Goal: Information Seeking & Learning: Learn about a topic

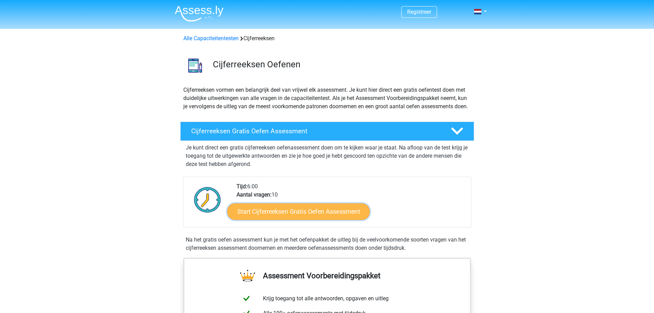
click at [309, 219] on link "Start Cijferreeksen Gratis Oefen Assessment" at bounding box center [298, 211] width 142 height 16
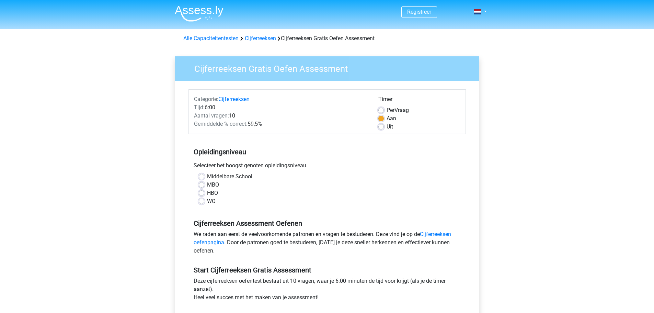
click at [207, 183] on label "MBO" at bounding box center [213, 185] width 12 height 8
click at [201, 183] on input "MBO" at bounding box center [201, 184] width 5 height 7
radio input "true"
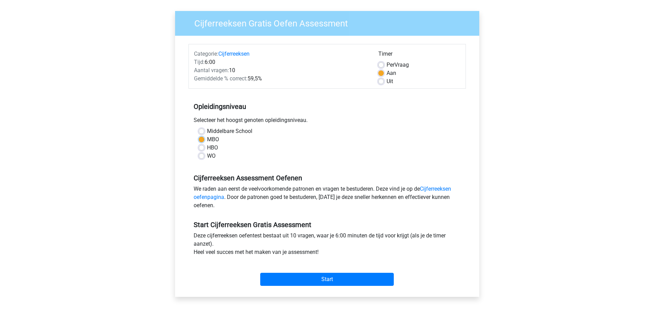
scroll to position [69, 0]
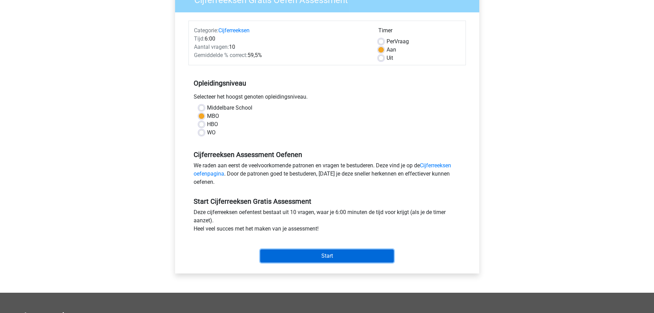
click at [277, 251] on input "Start" at bounding box center [327, 255] width 134 height 13
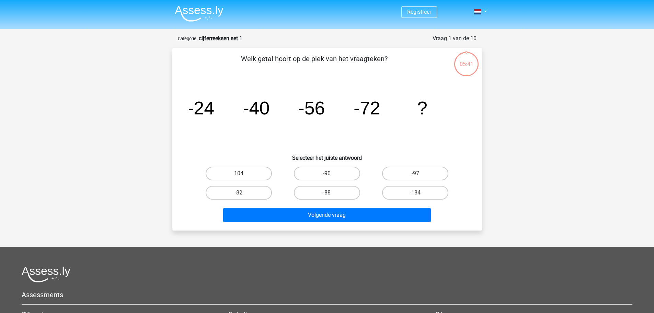
click at [333, 193] on label "-88" at bounding box center [327, 193] width 66 height 14
click at [331, 193] on input "-88" at bounding box center [329, 195] width 4 height 4
radio input "true"
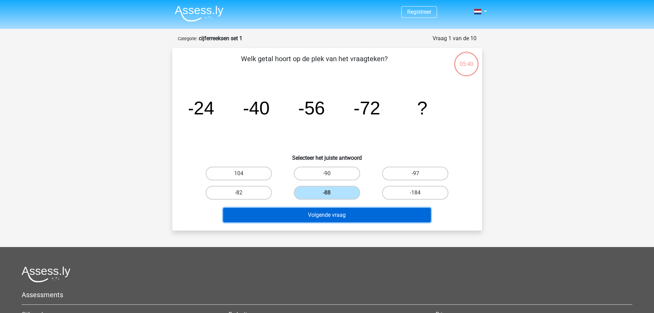
click at [315, 217] on button "Volgende vraag" at bounding box center [327, 215] width 208 height 14
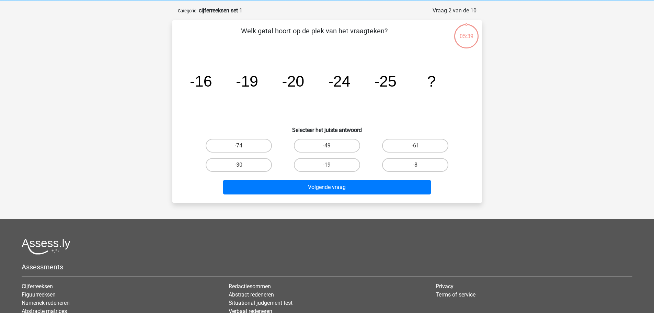
scroll to position [34, 0]
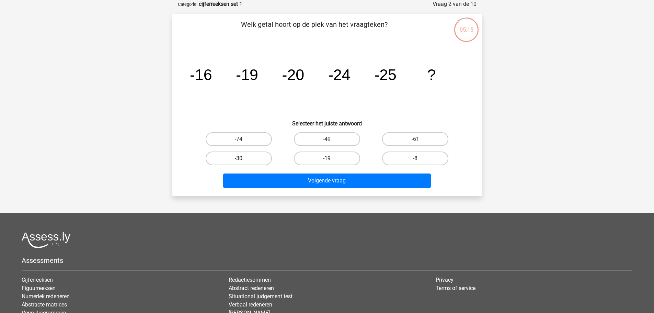
click at [262, 157] on label "-30" at bounding box center [239, 158] width 66 height 14
click at [243, 158] on input "-30" at bounding box center [241, 160] width 4 height 4
radio input "true"
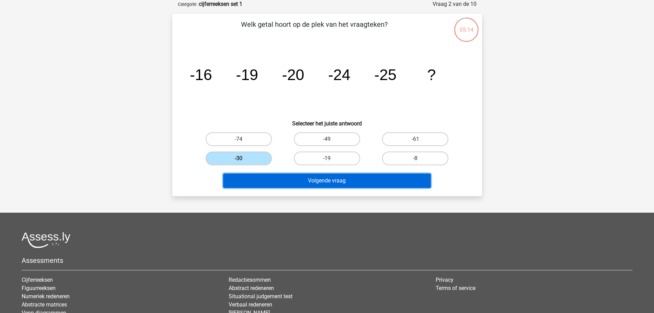
click at [268, 178] on button "Volgende vraag" at bounding box center [327, 180] width 208 height 14
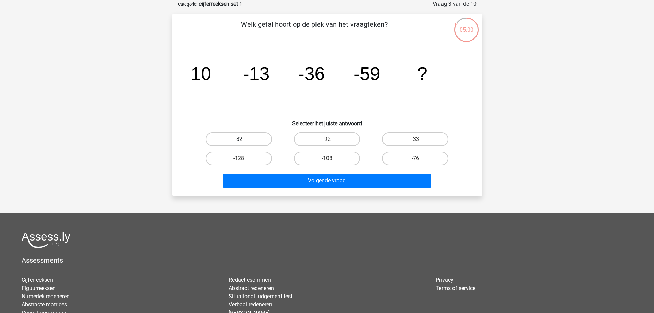
click at [262, 139] on label "-82" at bounding box center [239, 139] width 66 height 14
click at [243, 139] on input "-82" at bounding box center [241, 141] width 4 height 4
radio input "true"
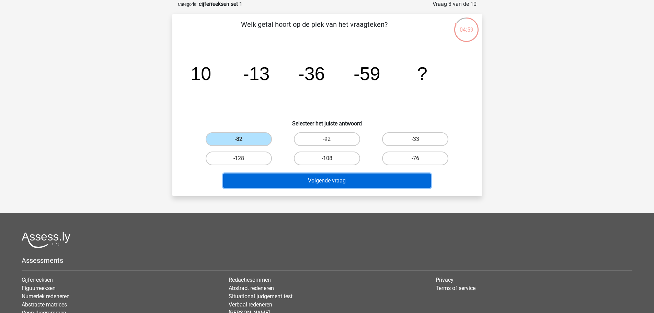
click at [278, 181] on button "Volgende vraag" at bounding box center [327, 180] width 208 height 14
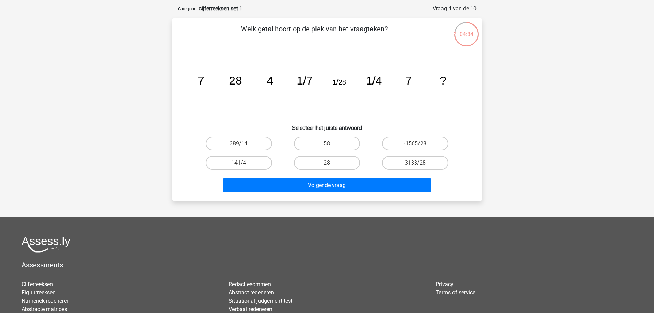
scroll to position [0, 0]
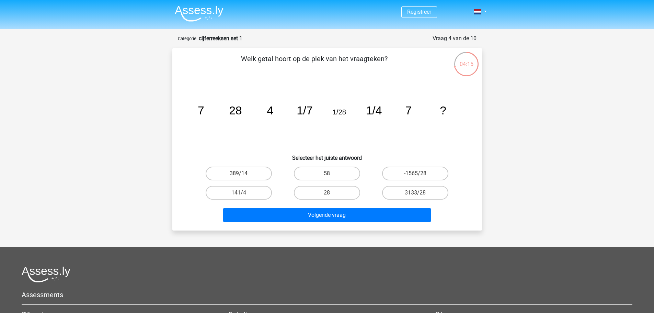
click at [331, 193] on input "28" at bounding box center [329, 195] width 4 height 4
radio input "true"
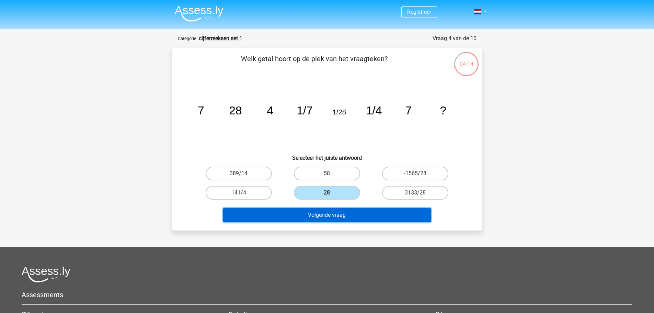
click at [321, 216] on button "Volgende vraag" at bounding box center [327, 215] width 208 height 14
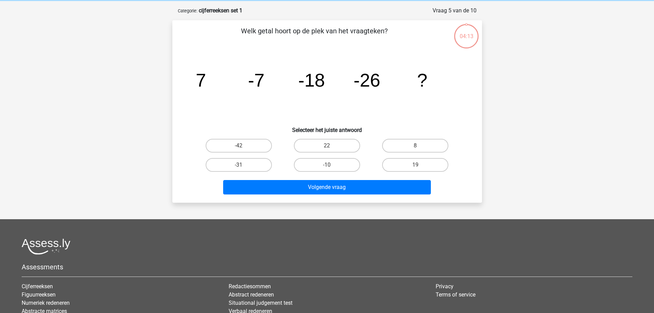
scroll to position [34, 0]
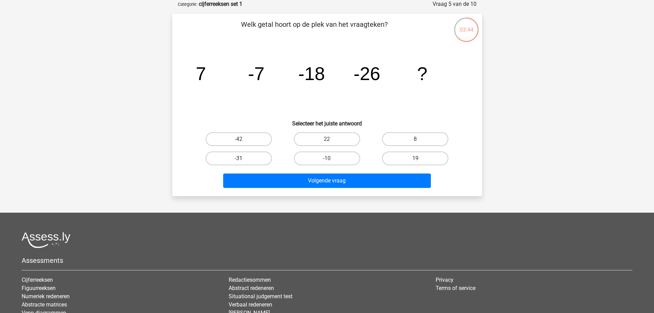
click at [256, 156] on label "-31" at bounding box center [239, 158] width 66 height 14
click at [243, 158] on input "-31" at bounding box center [241, 160] width 4 height 4
radio input "true"
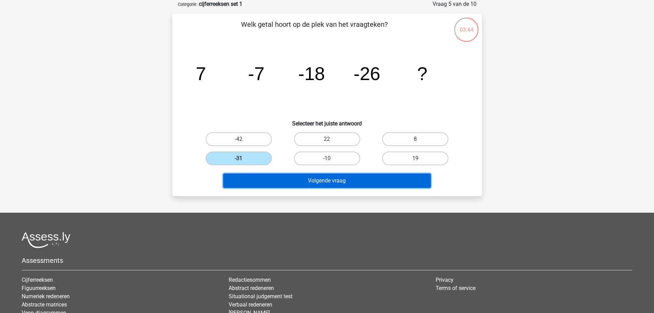
click at [266, 178] on button "Volgende vraag" at bounding box center [327, 180] width 208 height 14
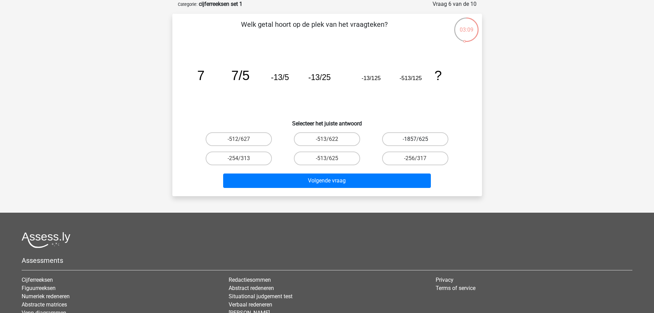
click at [412, 140] on label "-1857/625" at bounding box center [415, 139] width 66 height 14
click at [415, 140] on input "-1857/625" at bounding box center [417, 141] width 4 height 4
radio input "true"
click at [342, 141] on label "-513/622" at bounding box center [327, 139] width 66 height 14
click at [331, 141] on input "-513/622" at bounding box center [329, 141] width 4 height 4
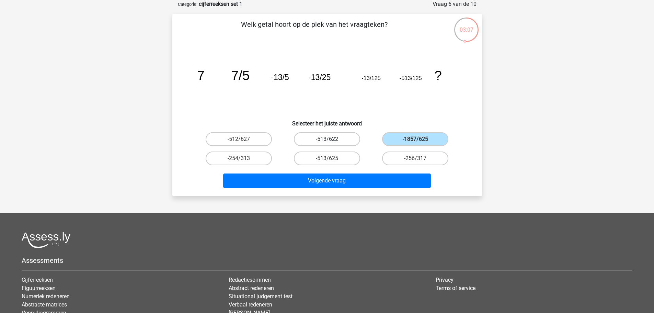
radio input "true"
click at [255, 136] on label "-512/627" at bounding box center [239, 139] width 66 height 14
click at [243, 139] on input "-512/627" at bounding box center [241, 141] width 4 height 4
radio input "true"
click at [325, 138] on label "-513/622" at bounding box center [327, 139] width 66 height 14
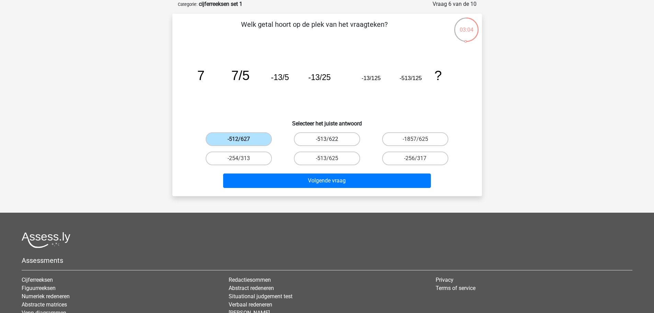
click at [327, 139] on input "-513/622" at bounding box center [329, 141] width 4 height 4
radio input "true"
click at [325, 154] on label "-513/625" at bounding box center [327, 158] width 66 height 14
click at [327, 158] on input "-513/625" at bounding box center [329, 160] width 4 height 4
radio input "true"
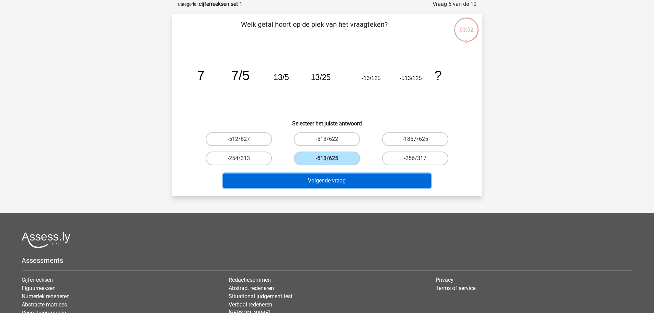
click at [329, 179] on button "Volgende vraag" at bounding box center [327, 180] width 208 height 14
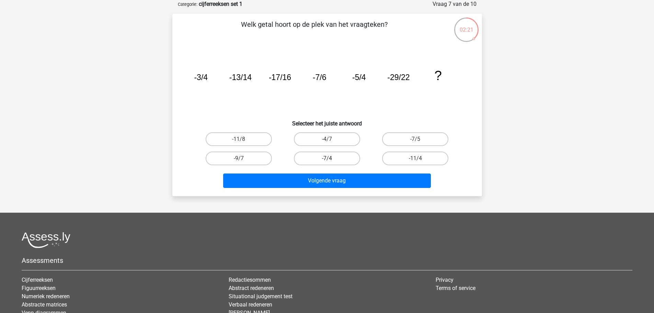
click at [335, 159] on label "-7/4" at bounding box center [327, 158] width 66 height 14
click at [331, 159] on input "-7/4" at bounding box center [329, 160] width 4 height 4
radio input "true"
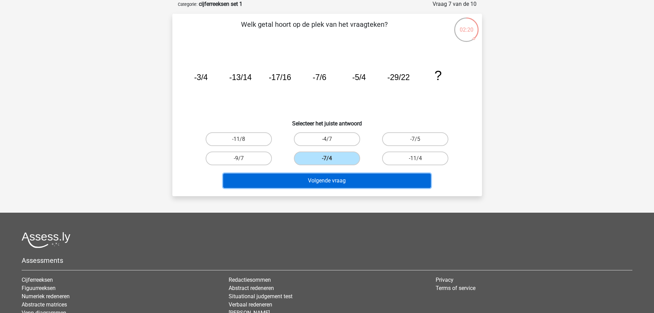
click at [329, 179] on button "Volgende vraag" at bounding box center [327, 180] width 208 height 14
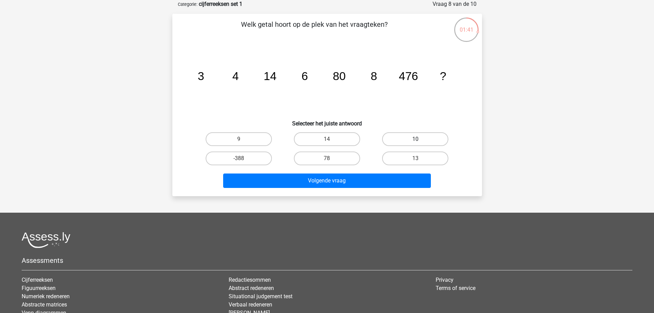
click at [406, 142] on label "10" at bounding box center [415, 139] width 66 height 14
click at [415, 142] on input "10" at bounding box center [417, 141] width 4 height 4
radio input "true"
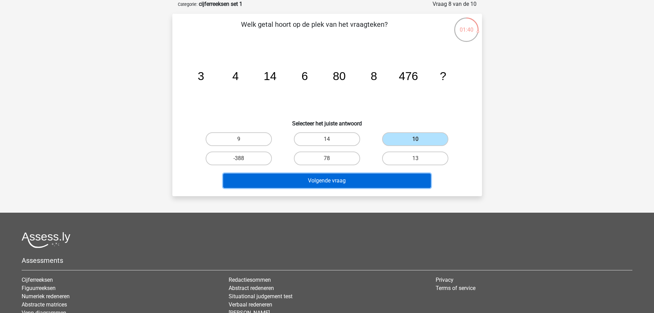
click at [372, 177] on button "Volgende vraag" at bounding box center [327, 180] width 208 height 14
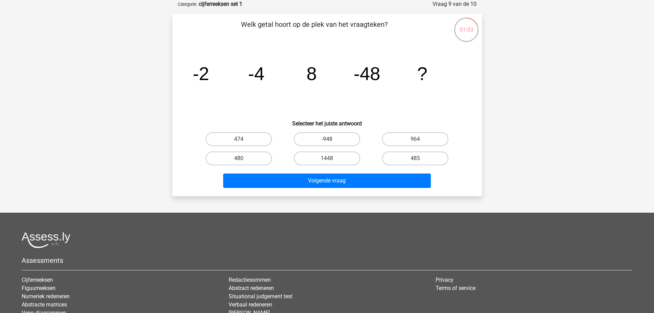
click at [418, 139] on input "964" at bounding box center [417, 141] width 4 height 4
radio input "true"
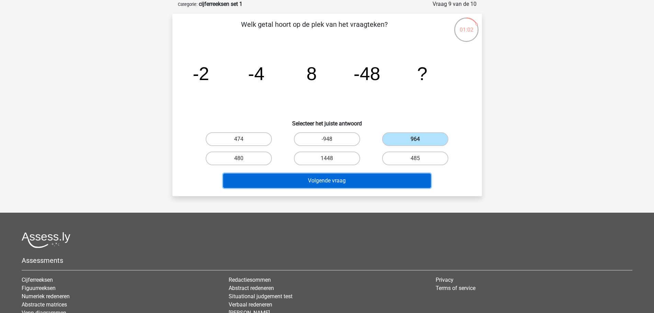
click at [382, 176] on button "Volgende vraag" at bounding box center [327, 180] width 208 height 14
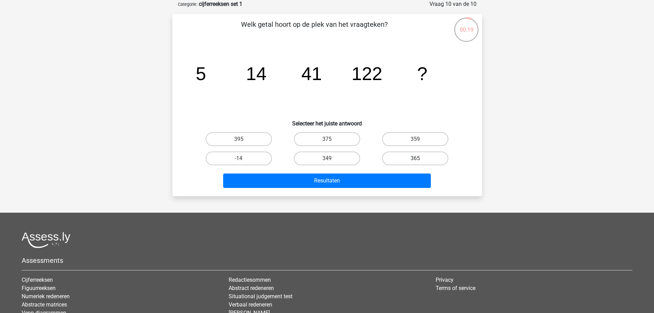
click at [409, 159] on label "365" at bounding box center [415, 158] width 66 height 14
click at [415, 159] on input "365" at bounding box center [417, 160] width 4 height 4
radio input "true"
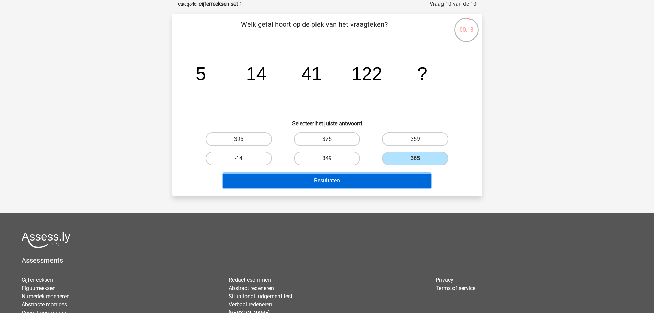
click at [381, 181] on button "Resultaten" at bounding box center [327, 180] width 208 height 14
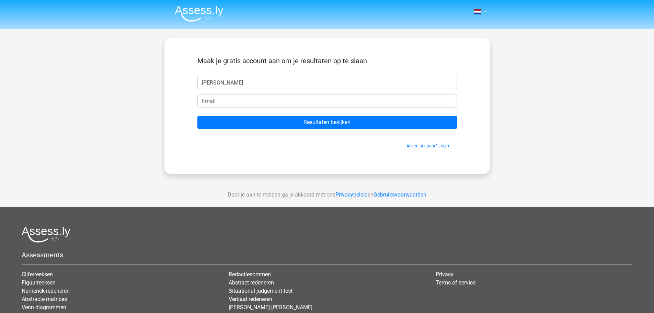
type input "felix"
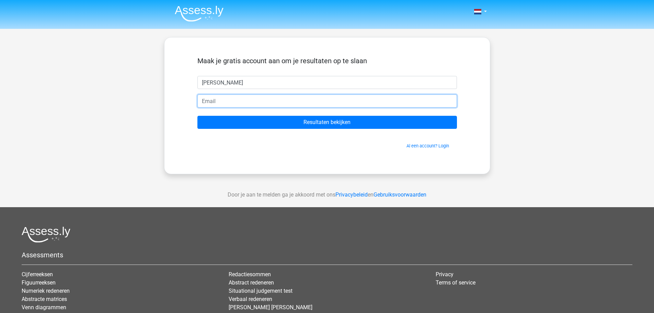
click at [270, 100] on input "email" at bounding box center [326, 100] width 259 height 13
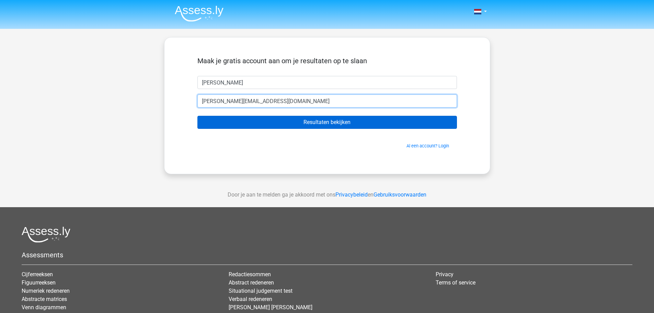
type input "felix.tenraa@gmail.com"
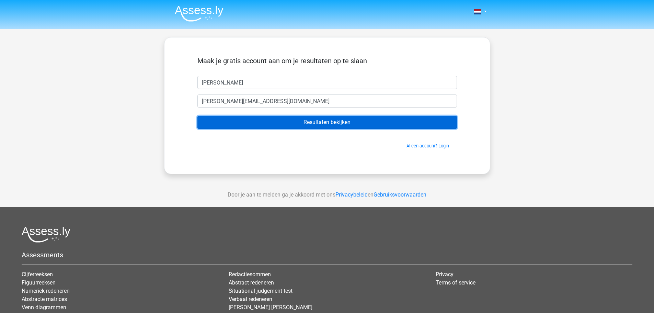
click at [277, 118] on input "Resultaten bekijken" at bounding box center [326, 122] width 259 height 13
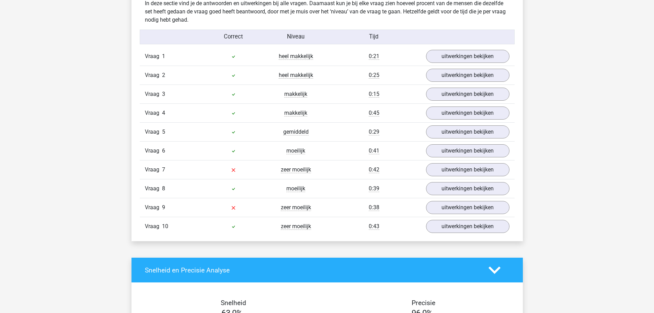
scroll to position [549, 0]
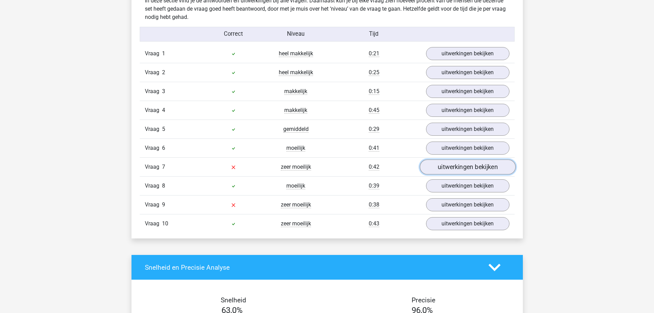
click at [461, 169] on link "uitwerkingen bekijken" at bounding box center [467, 167] width 96 height 15
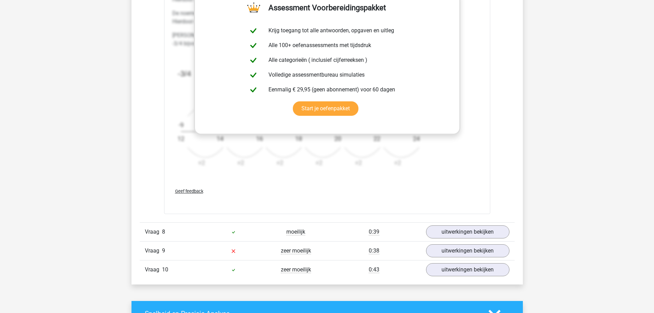
scroll to position [995, 0]
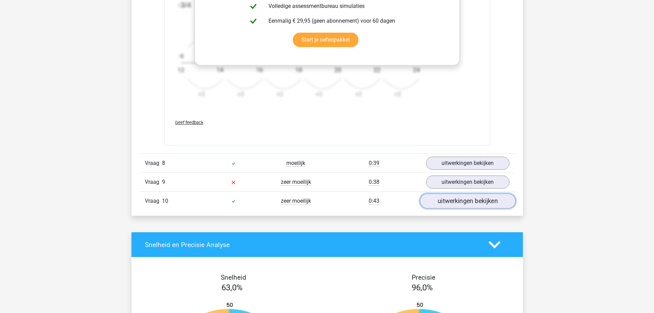
click at [434, 202] on link "uitwerkingen bekijken" at bounding box center [467, 200] width 96 height 15
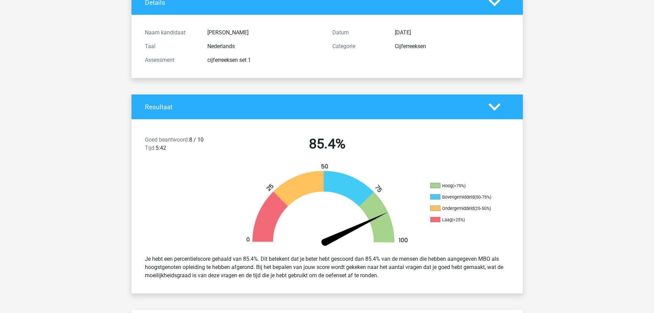
scroll to position [0, 0]
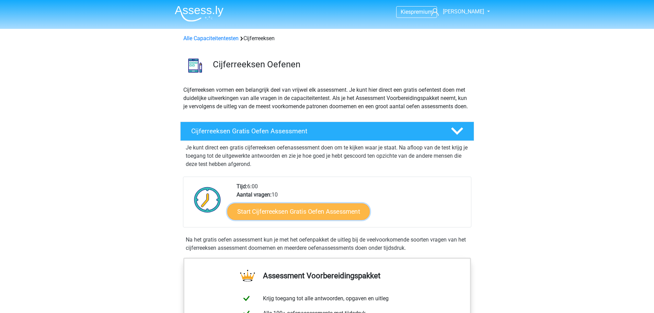
click at [301, 218] on link "Start Cijferreeksen Gratis Oefen Assessment" at bounding box center [298, 211] width 142 height 16
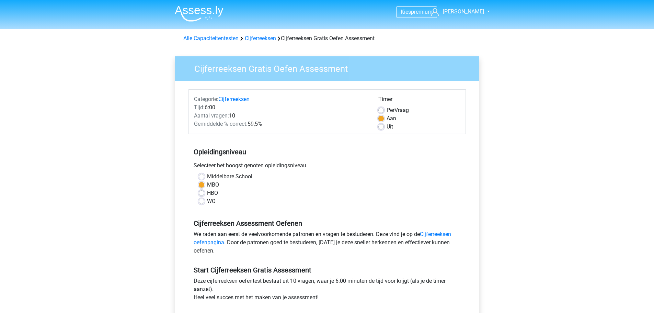
click at [207, 193] on label "HBO" at bounding box center [212, 193] width 11 height 8
click at [204, 193] on input "HBO" at bounding box center [201, 192] width 5 height 7
radio input "true"
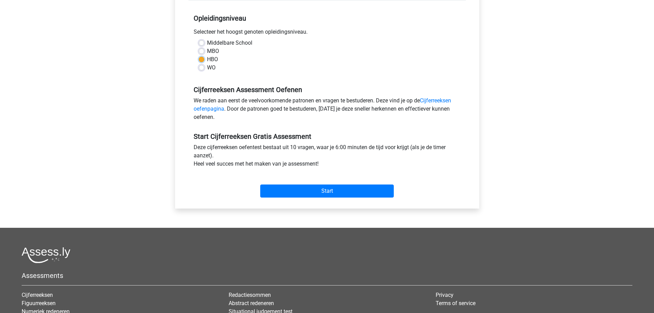
scroll to position [137, 0]
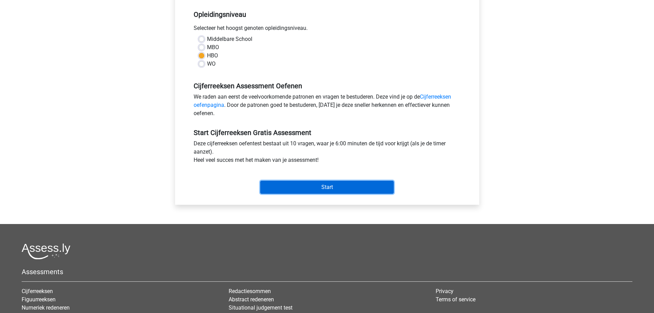
click at [304, 187] on input "Start" at bounding box center [327, 187] width 134 height 13
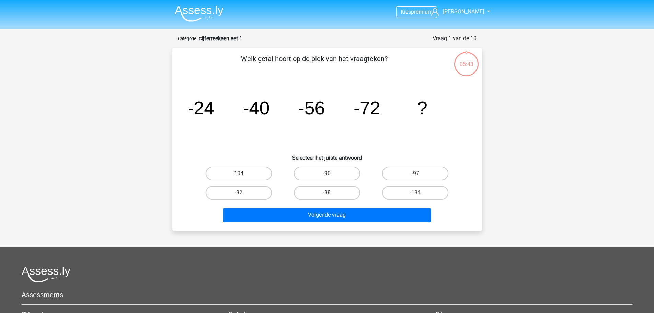
click at [336, 193] on label "-88" at bounding box center [327, 193] width 66 height 14
click at [331, 193] on input "-88" at bounding box center [329, 195] width 4 height 4
radio input "true"
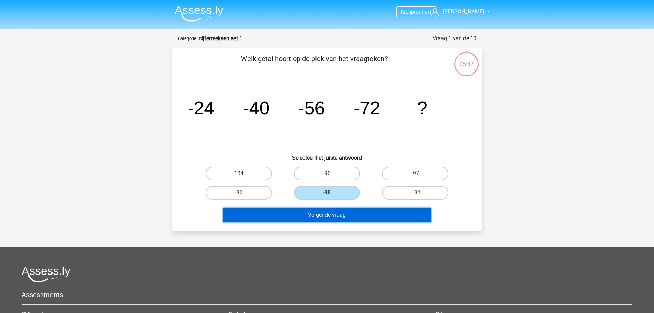
click at [331, 216] on button "Volgende vraag" at bounding box center [327, 215] width 208 height 14
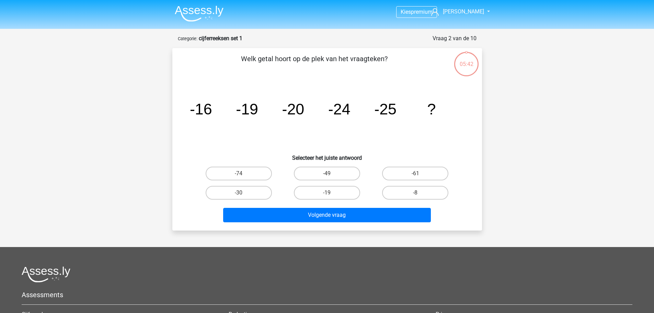
scroll to position [34, 0]
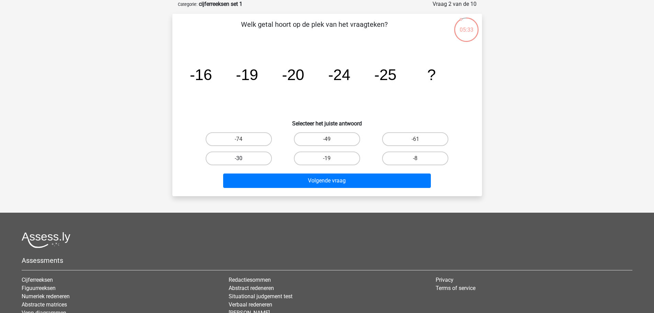
click at [260, 153] on label "-30" at bounding box center [239, 158] width 66 height 14
click at [243, 158] on input "-30" at bounding box center [241, 160] width 4 height 4
radio input "true"
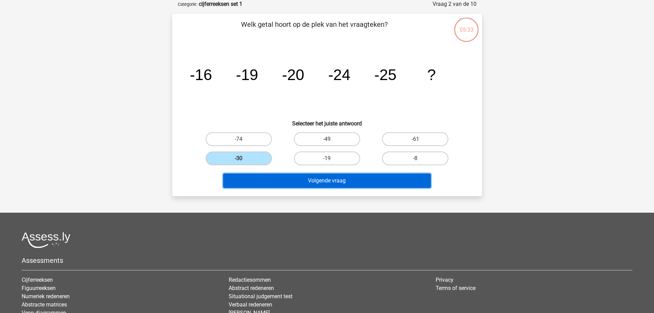
click at [267, 174] on button "Volgende vraag" at bounding box center [327, 180] width 208 height 14
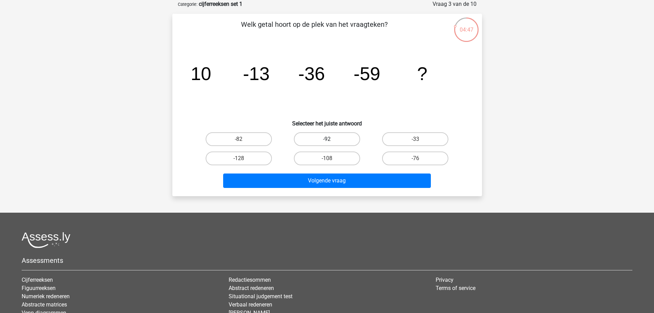
click at [336, 139] on label "-92" at bounding box center [327, 139] width 66 height 14
click at [331, 139] on input "-92" at bounding box center [329, 141] width 4 height 4
radio input "true"
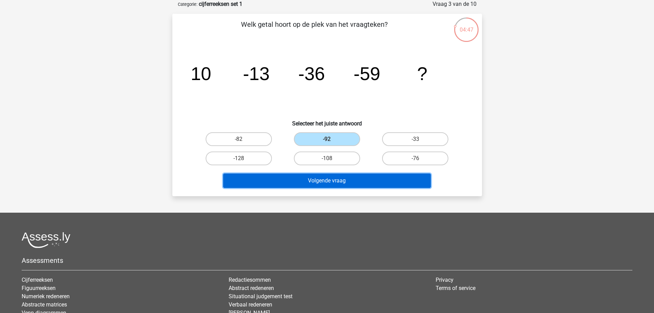
click at [337, 181] on button "Volgende vraag" at bounding box center [327, 180] width 208 height 14
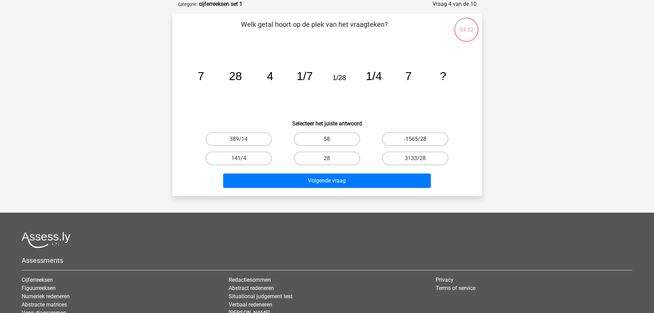
click at [391, 142] on label "-1565/28" at bounding box center [415, 139] width 66 height 14
click at [415, 142] on input "-1565/28" at bounding box center [417, 141] width 4 height 4
radio input "true"
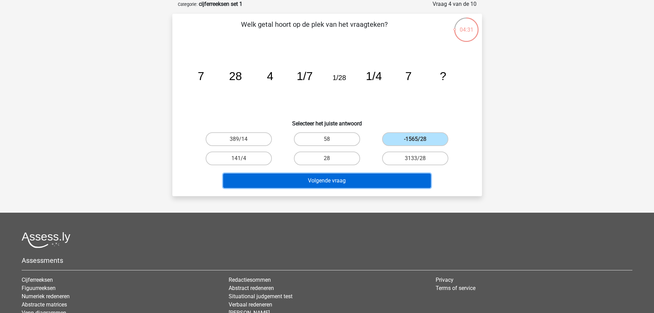
click at [357, 182] on button "Volgende vraag" at bounding box center [327, 180] width 208 height 14
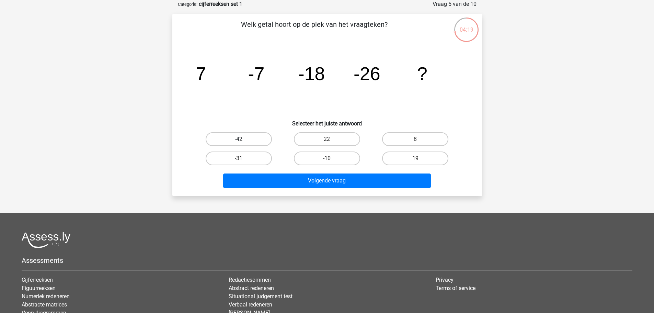
click at [248, 142] on label "-42" at bounding box center [239, 139] width 66 height 14
click at [243, 142] on input "-42" at bounding box center [241, 141] width 4 height 4
radio input "true"
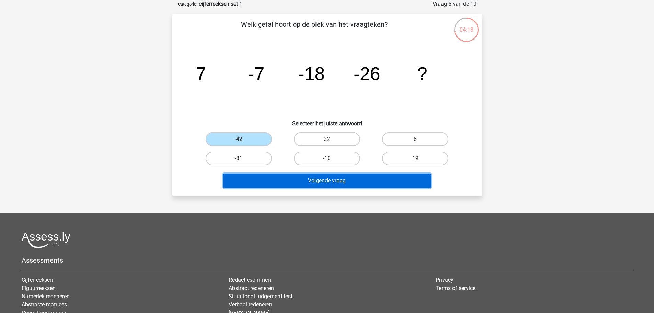
click at [256, 174] on button "Volgende vraag" at bounding box center [327, 180] width 208 height 14
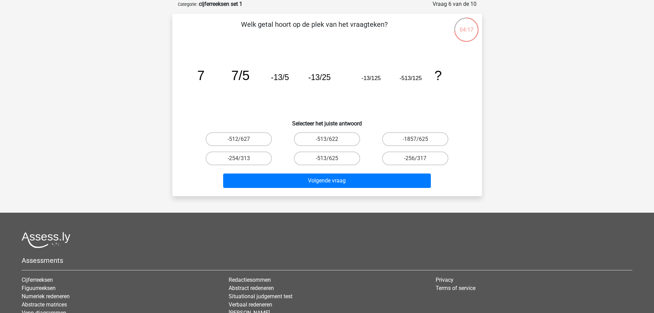
click at [418, 158] on input "-256/317" at bounding box center [417, 160] width 4 height 4
radio input "true"
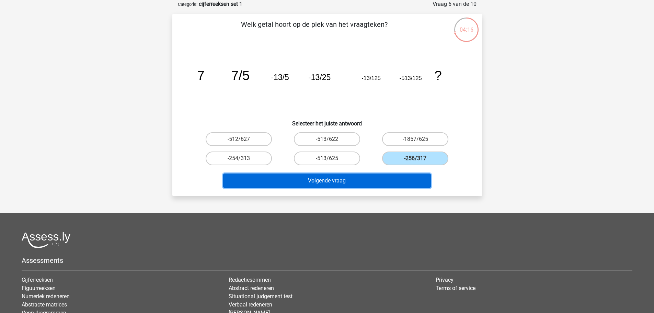
click at [377, 179] on button "Volgende vraag" at bounding box center [327, 180] width 208 height 14
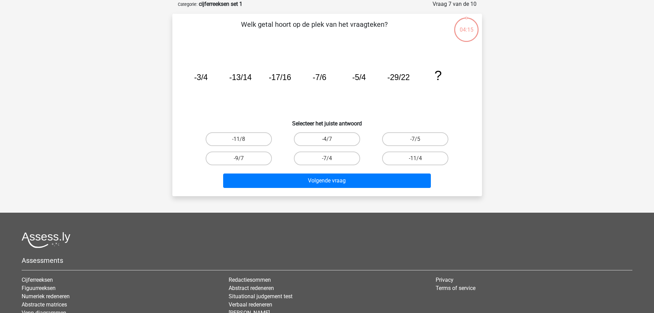
click at [337, 147] on div "-4/7" at bounding box center [327, 138] width 88 height 19
click at [280, 146] on div "-7/4" at bounding box center [238, 139] width 83 height 14
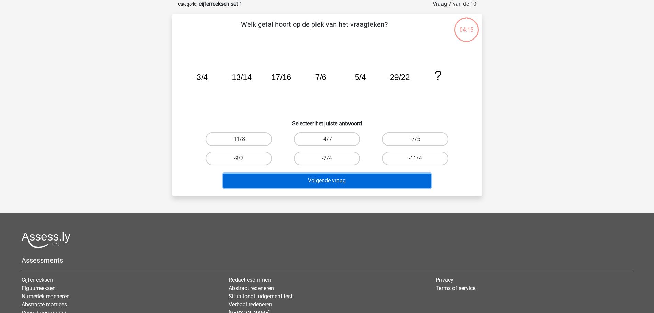
click at [332, 176] on button "Volgende vraag" at bounding box center [327, 180] width 208 height 14
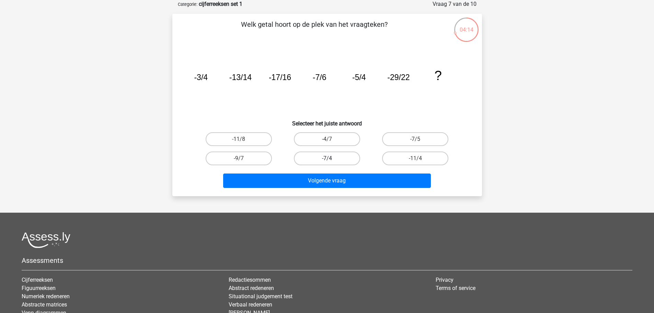
click at [335, 160] on label "-7/4" at bounding box center [327, 158] width 66 height 14
click at [331, 160] on input "-7/4" at bounding box center [329, 160] width 4 height 4
radio input "true"
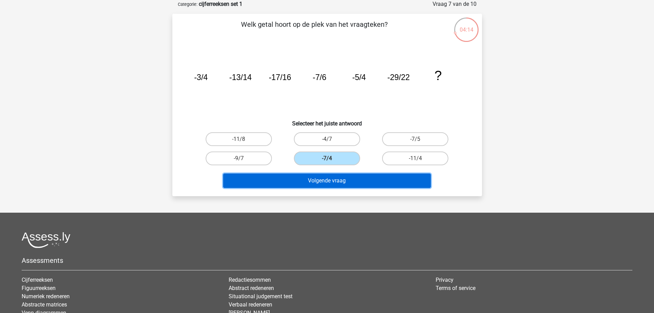
click at [322, 174] on button "Volgende vraag" at bounding box center [327, 180] width 208 height 14
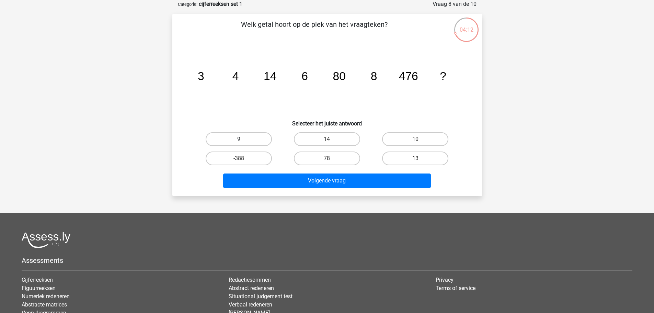
drag, startPoint x: 238, startPoint y: 130, endPoint x: 238, endPoint y: 135, distance: 4.8
click at [238, 131] on div "9" at bounding box center [239, 138] width 88 height 19
click at [238, 135] on label "9" at bounding box center [239, 139] width 66 height 14
click at [239, 139] on input "9" at bounding box center [241, 141] width 4 height 4
radio input "true"
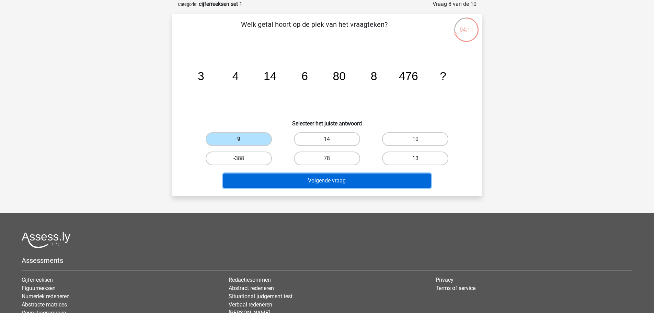
click at [254, 176] on button "Volgende vraag" at bounding box center [327, 180] width 208 height 14
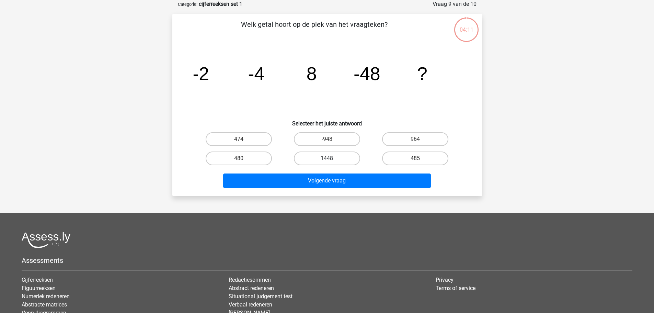
click at [318, 161] on label "1448" at bounding box center [327, 158] width 66 height 14
click at [327, 161] on input "1448" at bounding box center [329, 160] width 4 height 4
radio input "true"
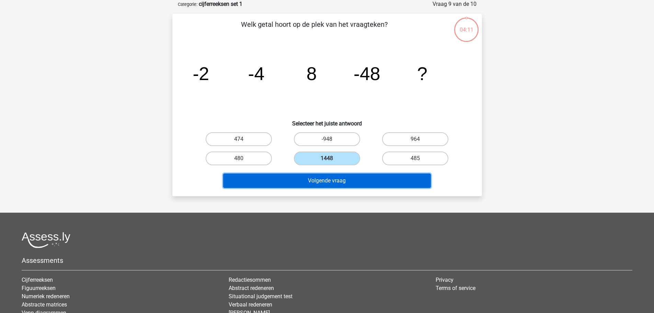
click at [319, 182] on button "Volgende vraag" at bounding box center [327, 180] width 208 height 14
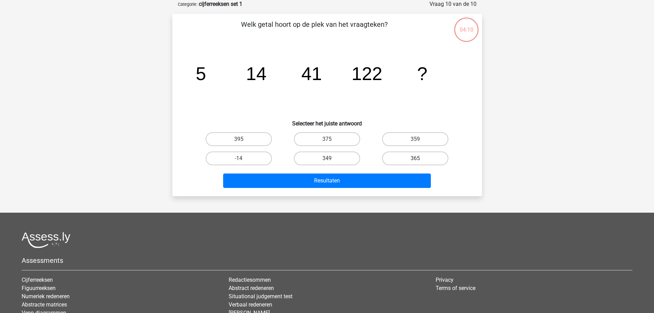
drag, startPoint x: 403, startPoint y: 168, endPoint x: 409, endPoint y: 161, distance: 10.2
click at [404, 166] on div "Welk getal hoort op de plek van het vraagteken? image/svg+xml 5 14 41 122 ? Sel…" at bounding box center [327, 104] width 304 height 171
click at [412, 157] on label "365" at bounding box center [415, 158] width 66 height 14
click at [415, 158] on input "365" at bounding box center [417, 160] width 4 height 4
radio input "true"
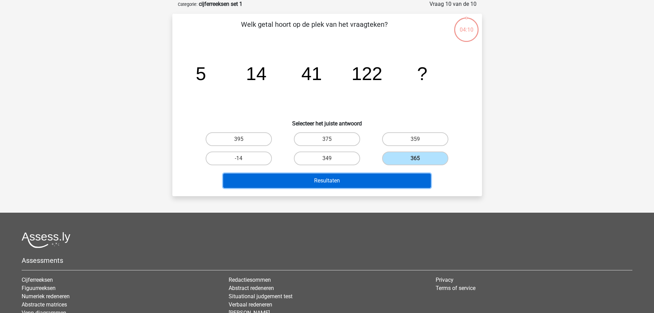
click at [387, 181] on button "Resultaten" at bounding box center [327, 180] width 208 height 14
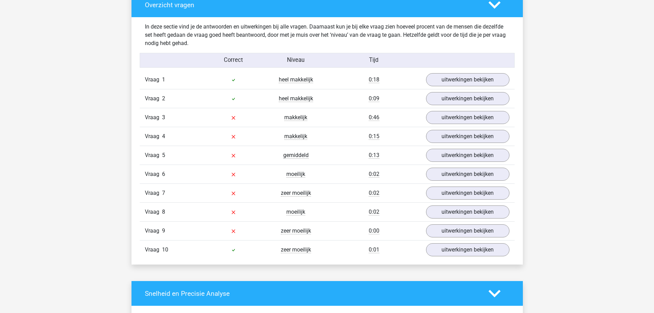
scroll to position [515, 0]
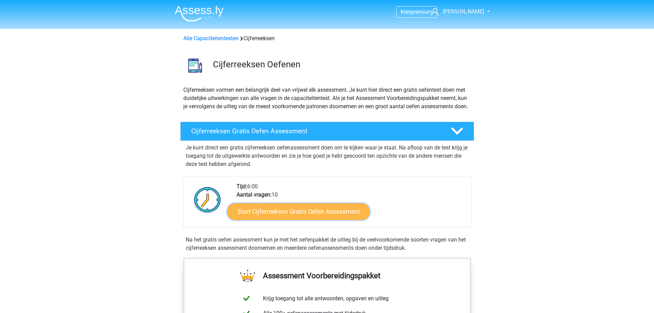
click at [324, 219] on link "Start Cijferreeksen Gratis Oefen Assessment" at bounding box center [298, 211] width 142 height 16
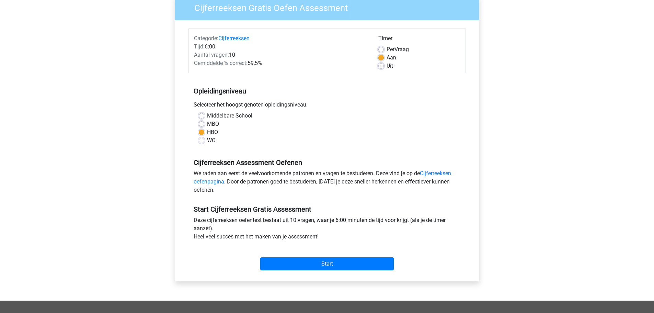
scroll to position [172, 0]
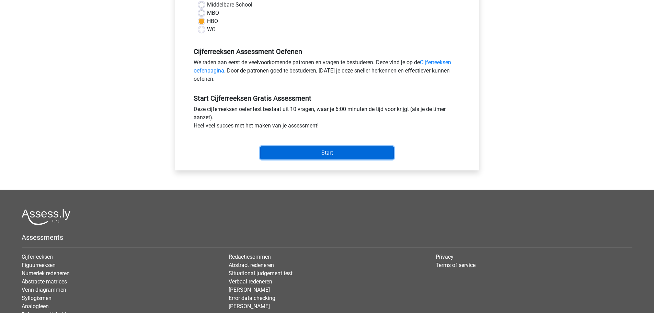
click at [309, 154] on input "Start" at bounding box center [327, 152] width 134 height 13
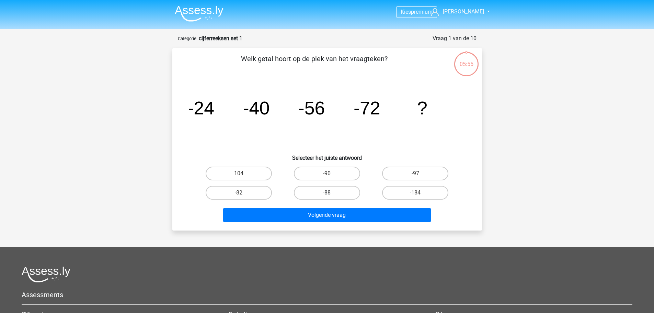
click at [337, 193] on label "-88" at bounding box center [327, 193] width 66 height 14
click at [331, 193] on input "-88" at bounding box center [329, 195] width 4 height 4
radio input "true"
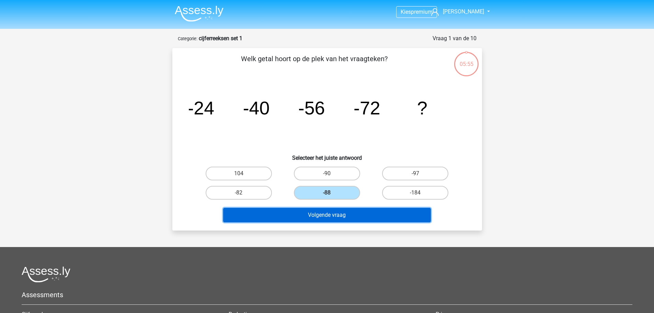
click at [331, 213] on button "Volgende vraag" at bounding box center [327, 215] width 208 height 14
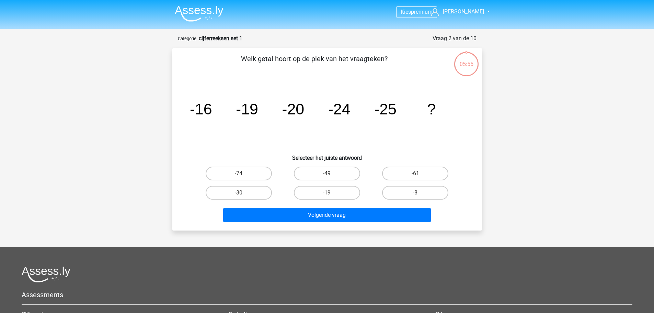
scroll to position [34, 0]
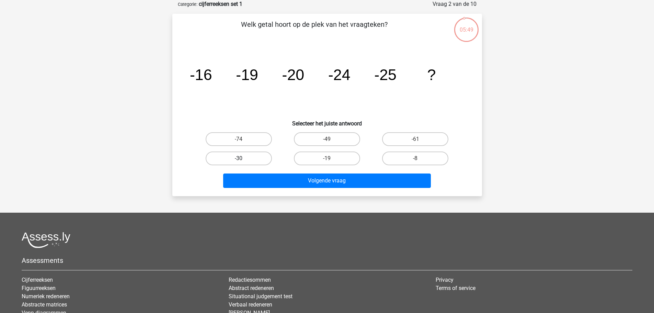
click at [245, 160] on label "-30" at bounding box center [239, 158] width 66 height 14
click at [243, 160] on input "-30" at bounding box center [241, 160] width 4 height 4
radio input "true"
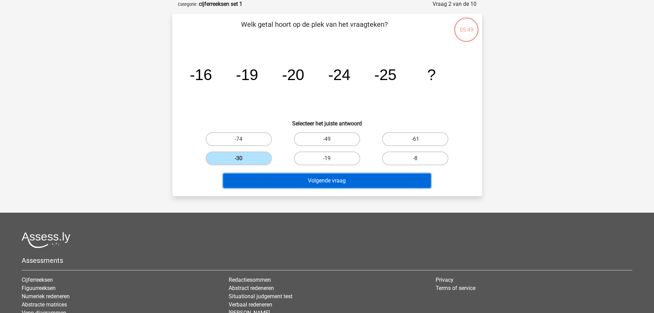
click at [263, 186] on button "Volgende vraag" at bounding box center [327, 180] width 208 height 14
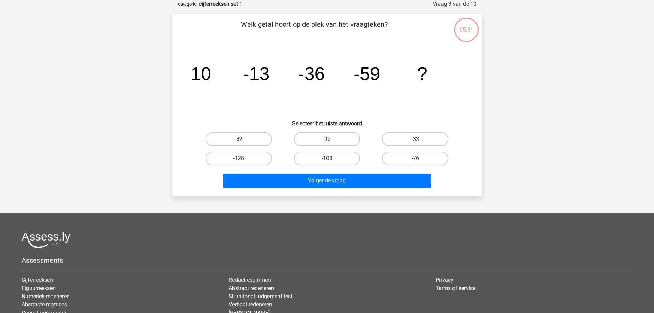
click at [261, 138] on label "-82" at bounding box center [239, 139] width 66 height 14
click at [243, 139] on input "-82" at bounding box center [241, 141] width 4 height 4
radio input "true"
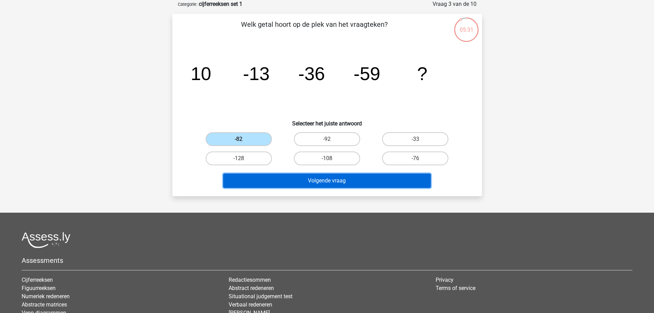
click at [274, 174] on button "Volgende vraag" at bounding box center [327, 180] width 208 height 14
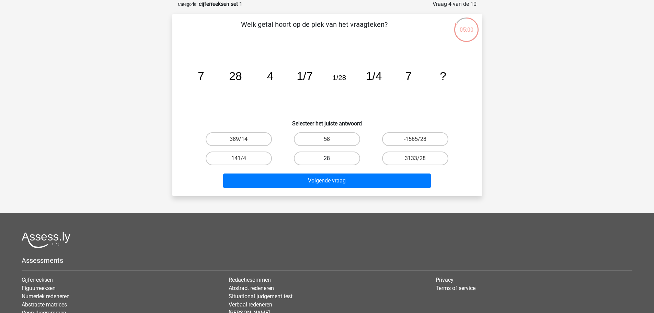
click at [319, 161] on label "28" at bounding box center [327, 158] width 66 height 14
click at [327, 161] on input "28" at bounding box center [329, 160] width 4 height 4
radio input "true"
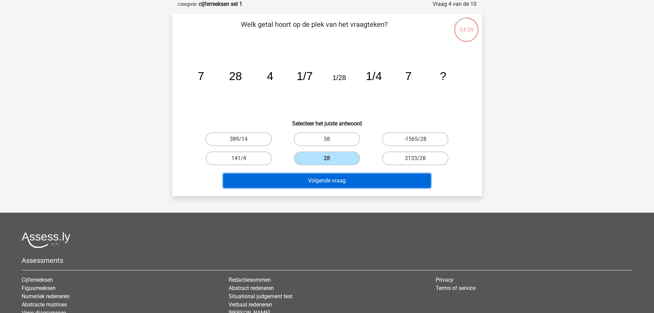
click at [316, 178] on button "Volgende vraag" at bounding box center [327, 180] width 208 height 14
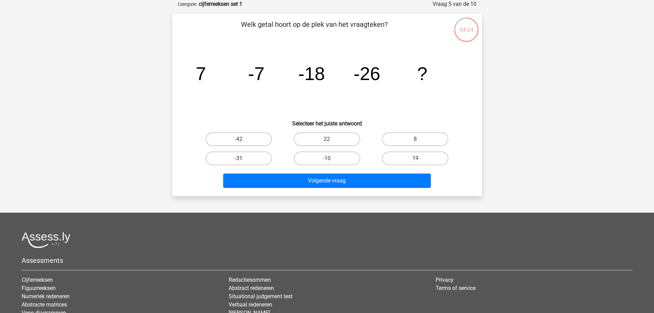
click at [253, 156] on label "-31" at bounding box center [239, 158] width 66 height 14
click at [243, 158] on input "-31" at bounding box center [241, 160] width 4 height 4
radio input "true"
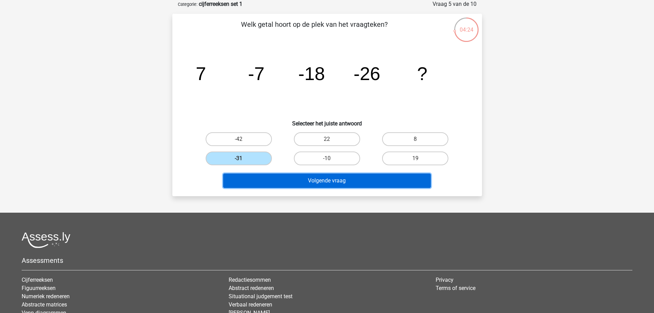
click at [271, 185] on button "Volgende vraag" at bounding box center [327, 180] width 208 height 14
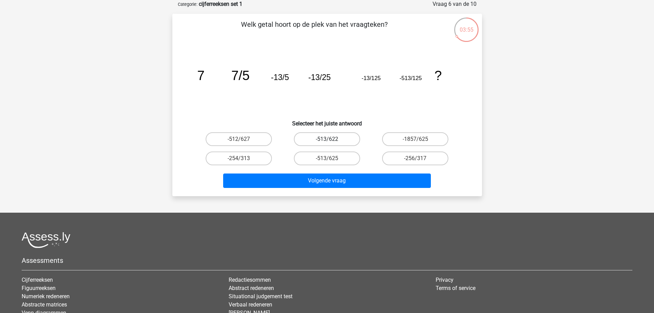
click at [326, 137] on label "-513/622" at bounding box center [327, 139] width 66 height 14
click at [327, 139] on input "-513/622" at bounding box center [329, 141] width 4 height 4
radio input "true"
click at [419, 141] on input "-1857/625" at bounding box center [417, 141] width 4 height 4
radio input "true"
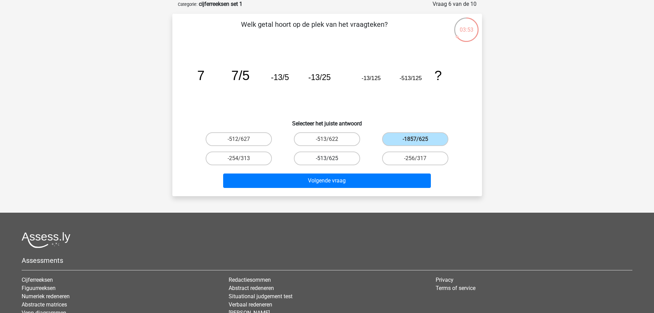
click at [337, 157] on label "-513/625" at bounding box center [327, 158] width 66 height 14
click at [331, 158] on input "-513/625" at bounding box center [329, 160] width 4 height 4
radio input "true"
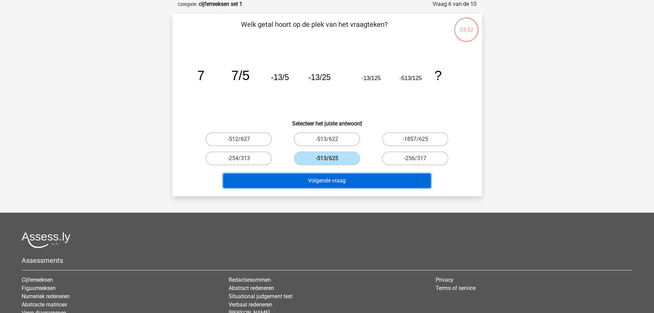
click at [325, 179] on button "Volgende vraag" at bounding box center [327, 180] width 208 height 14
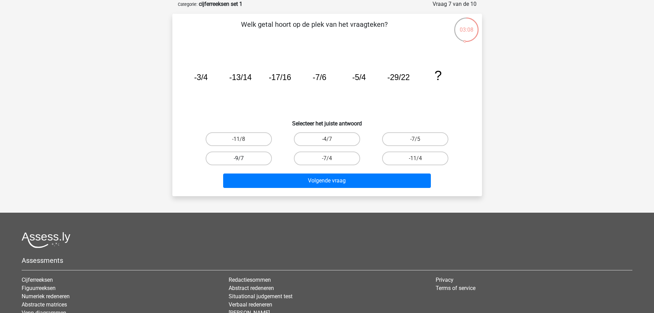
click at [254, 157] on label "-9/7" at bounding box center [239, 158] width 66 height 14
click at [243, 158] on input "-9/7" at bounding box center [241, 160] width 4 height 4
radio input "true"
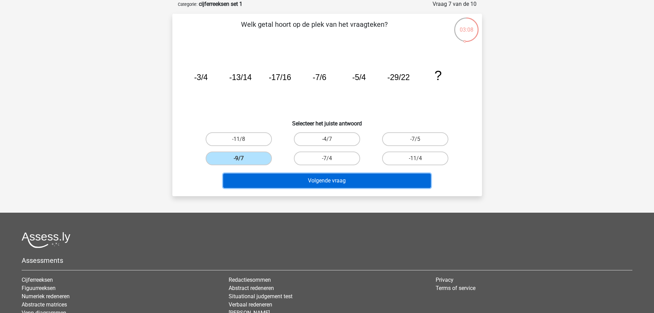
click at [263, 183] on button "Volgende vraag" at bounding box center [327, 180] width 208 height 14
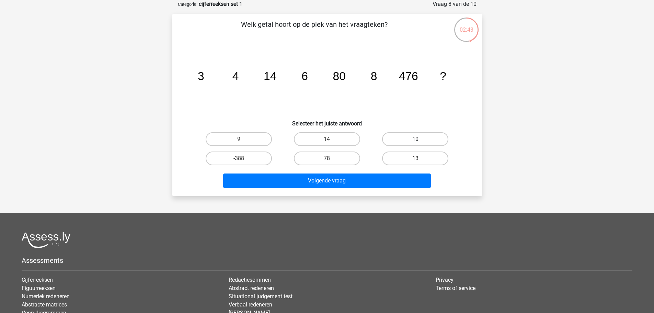
click at [403, 139] on label "10" at bounding box center [415, 139] width 66 height 14
click at [415, 139] on input "10" at bounding box center [417, 141] width 4 height 4
radio input "true"
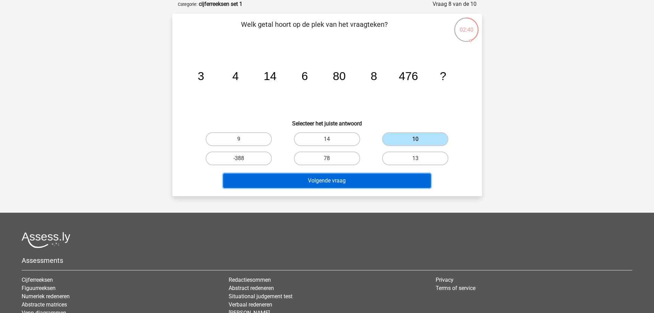
click at [375, 183] on button "Volgende vraag" at bounding box center [327, 180] width 208 height 14
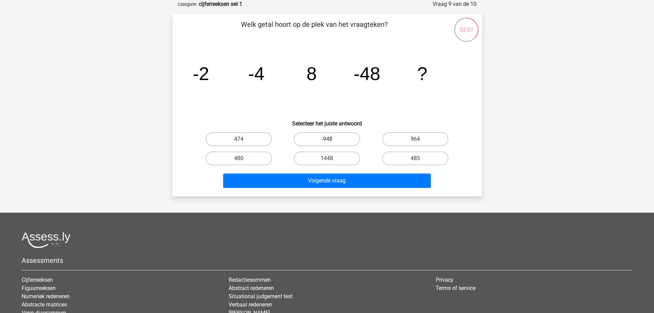
click at [308, 137] on label "-948" at bounding box center [327, 139] width 66 height 14
click at [327, 139] on input "-948" at bounding box center [329, 141] width 4 height 4
radio input "true"
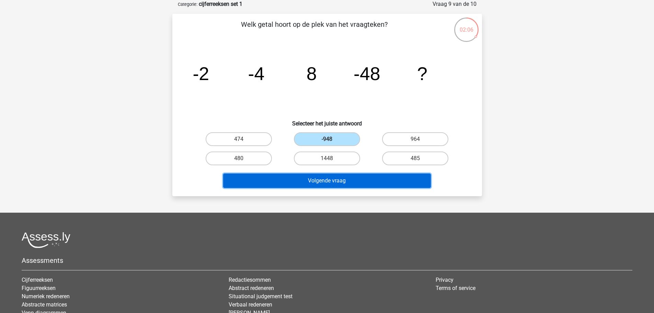
click at [291, 176] on button "Volgende vraag" at bounding box center [327, 180] width 208 height 14
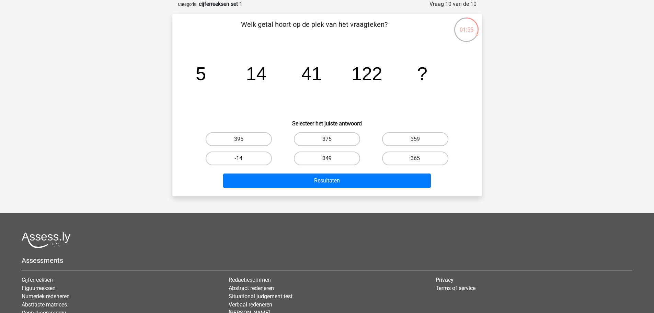
click at [395, 159] on label "365" at bounding box center [415, 158] width 66 height 14
click at [415, 159] on input "365" at bounding box center [417, 160] width 4 height 4
radio input "true"
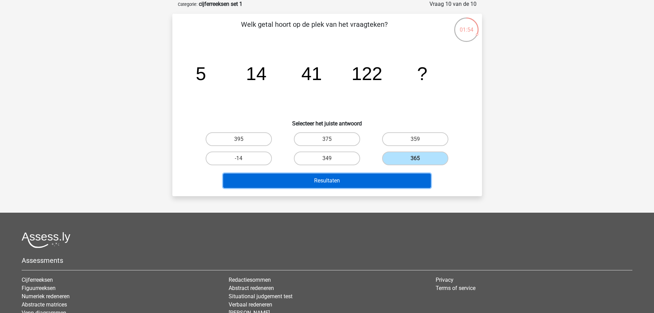
click at [373, 178] on button "Resultaten" at bounding box center [327, 180] width 208 height 14
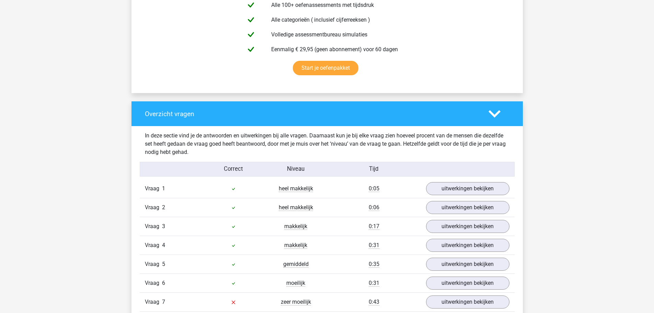
scroll to position [481, 0]
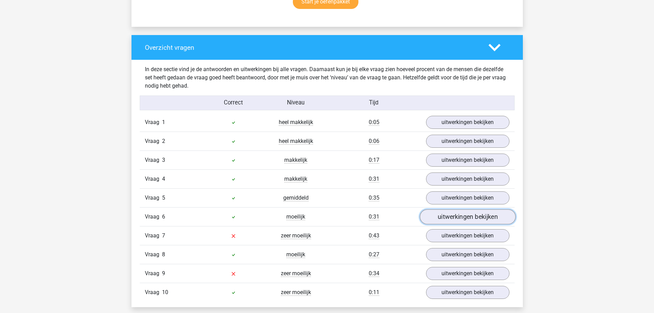
click at [440, 214] on link "uitwerkingen bekijken" at bounding box center [467, 216] width 96 height 15
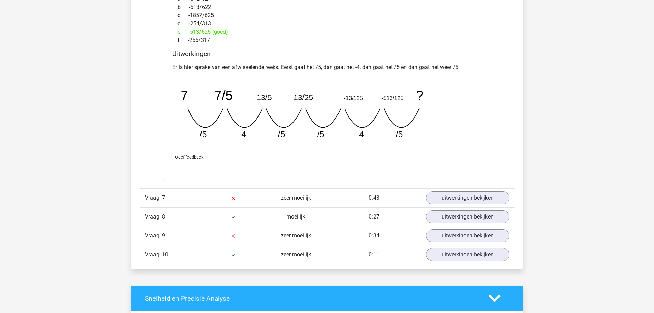
scroll to position [858, 0]
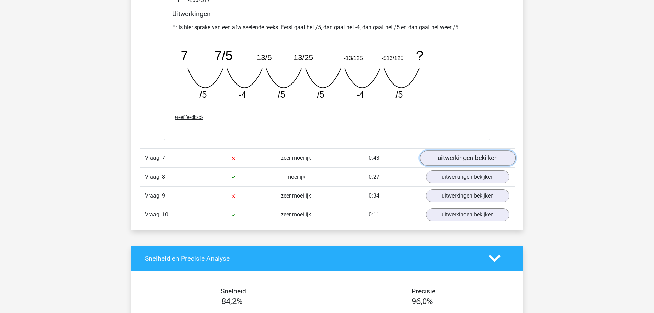
click at [488, 157] on link "uitwerkingen bekijken" at bounding box center [467, 157] width 96 height 15
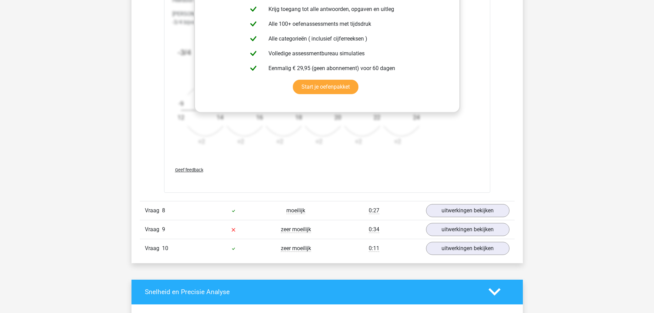
scroll to position [1270, 0]
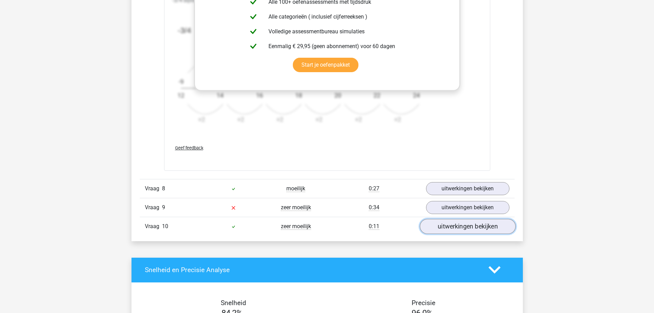
click at [459, 230] on link "uitwerkingen bekijken" at bounding box center [467, 226] width 96 height 15
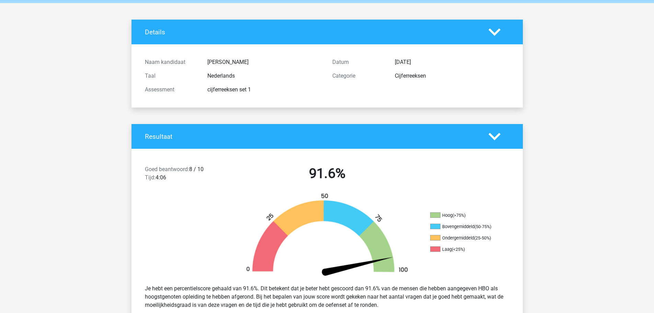
scroll to position [0, 0]
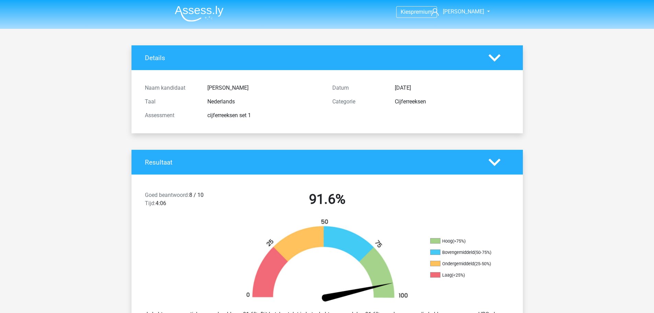
click at [236, 9] on nav "Kies premium felix felix.tenraa@gmail.com" at bounding box center [327, 12] width 316 height 22
click at [494, 56] on icon at bounding box center [494, 58] width 12 height 12
click at [474, 9] on span "[PERSON_NAME]" at bounding box center [463, 11] width 41 height 7
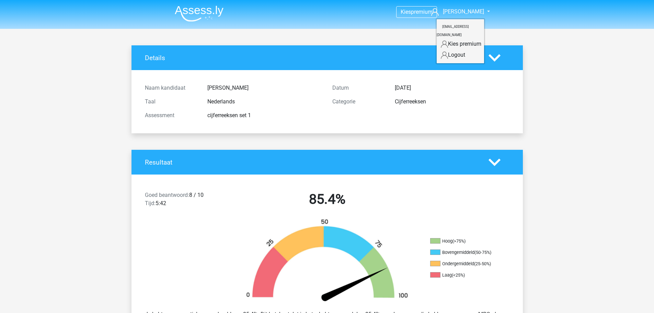
click at [465, 24] on small "[EMAIL_ADDRESS][DOMAIN_NAME]" at bounding box center [453, 30] width 32 height 23
click at [195, 5] on li at bounding box center [196, 12] width 54 height 19
click at [196, 10] on img at bounding box center [199, 13] width 49 height 16
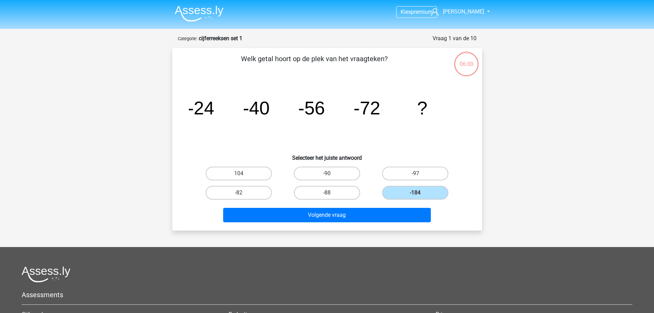
scroll to position [34, 0]
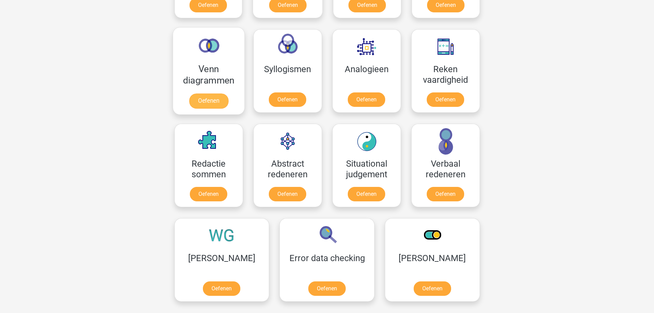
scroll to position [412, 0]
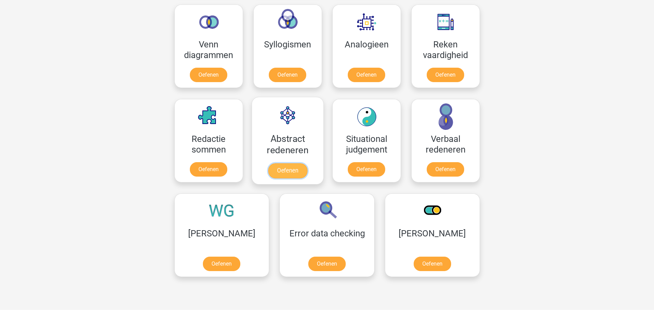
click at [287, 173] on link "Oefenen" at bounding box center [287, 170] width 39 height 15
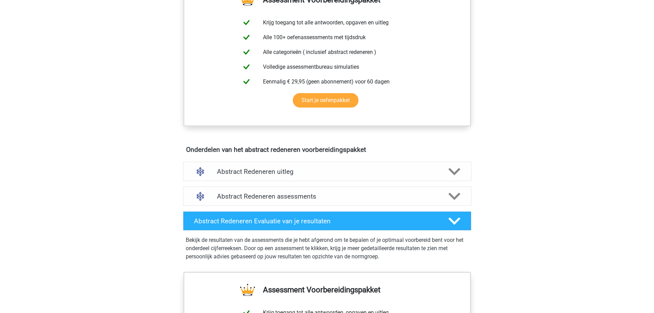
scroll to position [309, 0]
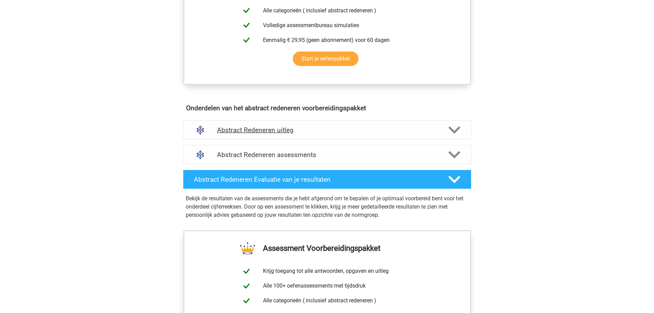
click at [333, 129] on h4 "Abstract Redeneren uitleg" at bounding box center [327, 130] width 220 height 8
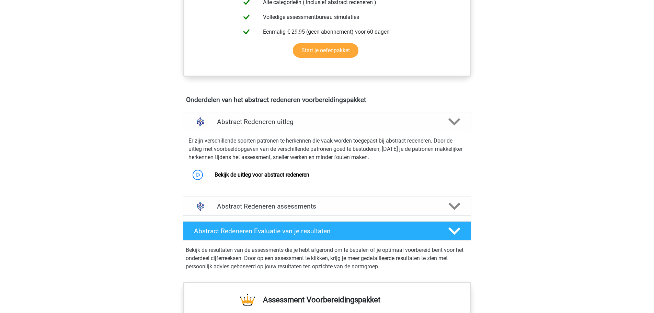
scroll to position [137, 0]
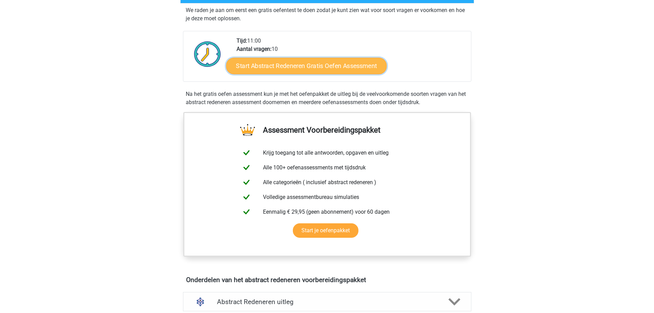
click at [307, 68] on link "Start Abstract Redeneren Gratis Oefen Assessment" at bounding box center [306, 65] width 161 height 16
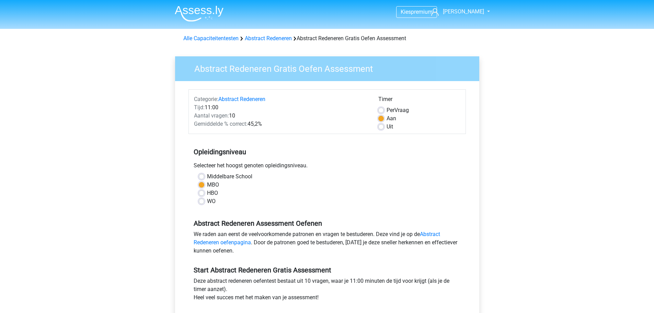
click at [207, 191] on label "HBO" at bounding box center [212, 193] width 11 height 8
click at [204, 191] on input "HBO" at bounding box center [201, 192] width 5 height 7
radio input "true"
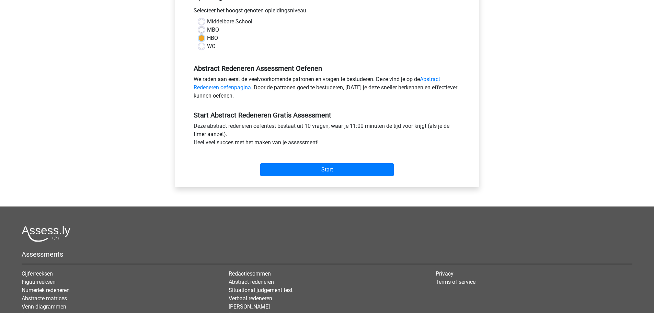
scroll to position [206, 0]
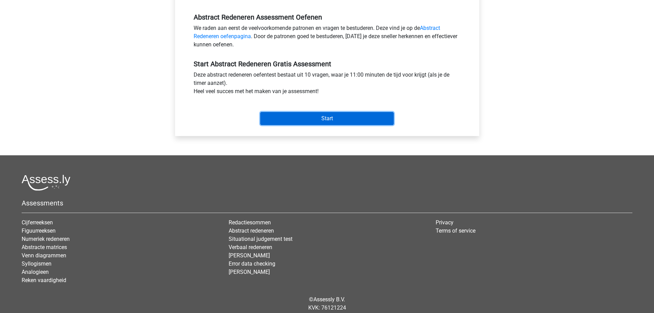
click at [312, 120] on input "Start" at bounding box center [327, 118] width 134 height 13
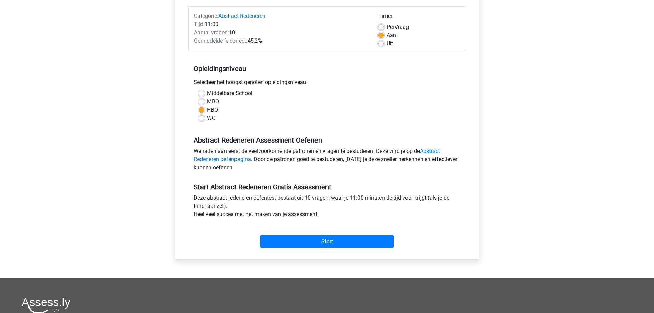
scroll to position [0, 0]
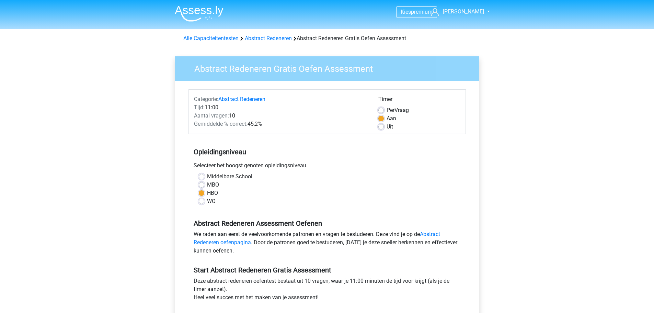
click at [218, 11] on img at bounding box center [199, 13] width 49 height 16
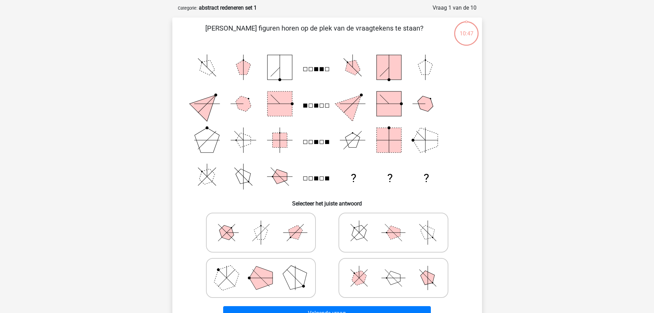
scroll to position [69, 0]
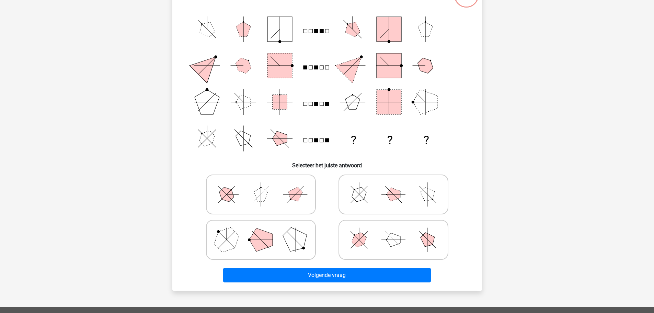
click at [375, 196] on icon at bounding box center [393, 194] width 103 height 34
click at [393, 186] on input "radio" at bounding box center [395, 183] width 4 height 4
radio input "true"
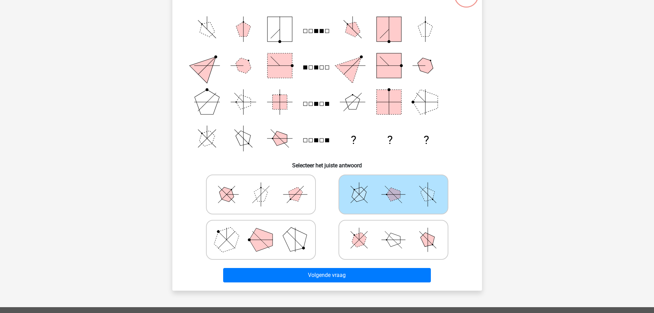
click at [282, 201] on icon at bounding box center [260, 194] width 103 height 34
click at [265, 186] on input "radio" at bounding box center [263, 183] width 4 height 4
radio input "true"
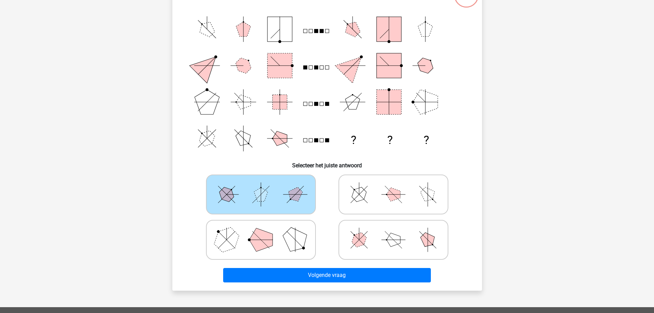
click at [279, 246] on icon at bounding box center [260, 239] width 103 height 34
click at [265, 231] on input "radio" at bounding box center [263, 229] width 4 height 4
radio input "true"
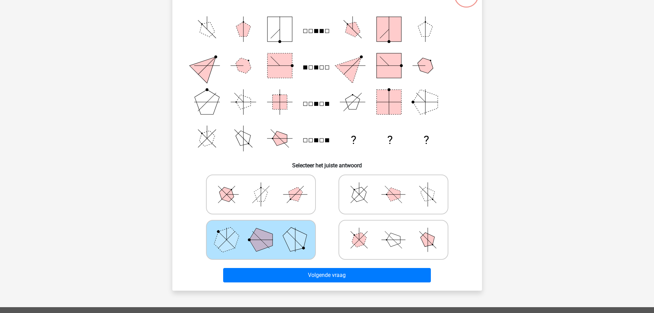
click at [279, 197] on icon at bounding box center [260, 194] width 103 height 34
click at [265, 186] on input "radio" at bounding box center [263, 183] width 4 height 4
radio input "true"
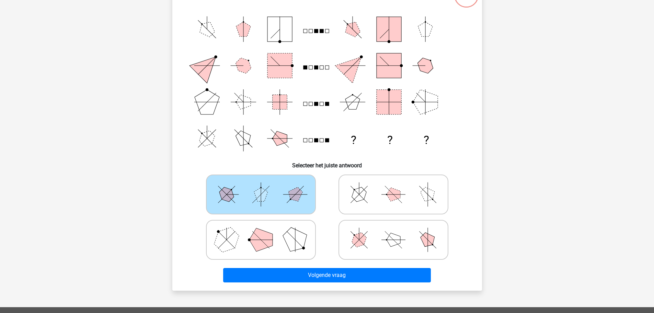
click at [380, 244] on icon at bounding box center [393, 239] width 103 height 34
click at [393, 231] on input "radio" at bounding box center [395, 229] width 4 height 4
radio input "true"
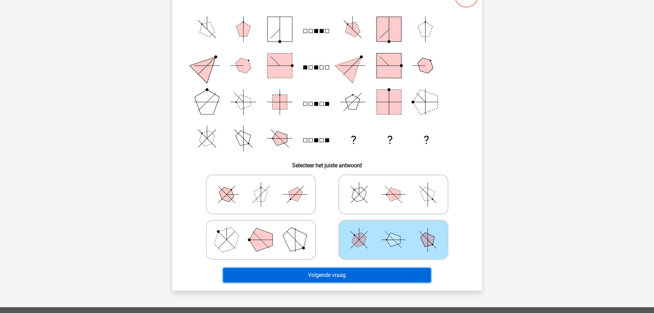
click at [341, 274] on button "Volgende vraag" at bounding box center [327, 275] width 208 height 14
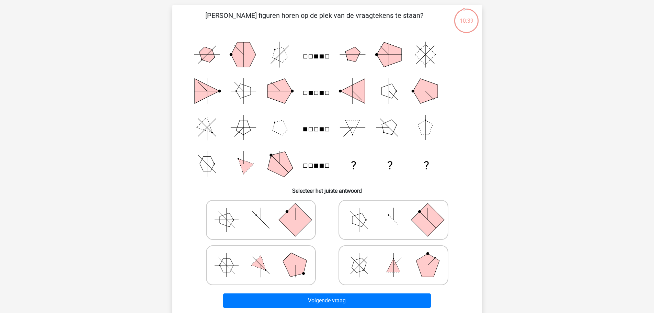
scroll to position [34, 0]
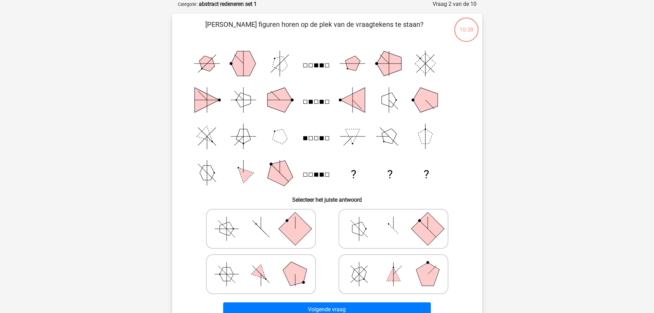
click at [297, 232] on rect at bounding box center [294, 228] width 33 height 33
click at [265, 220] on input "radio" at bounding box center [263, 218] width 4 height 4
radio input "true"
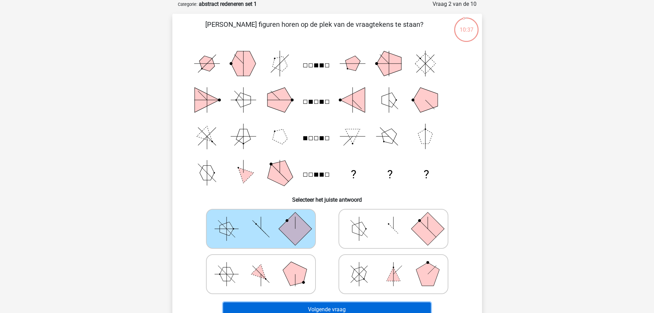
click at [304, 306] on button "Volgende vraag" at bounding box center [327, 309] width 208 height 14
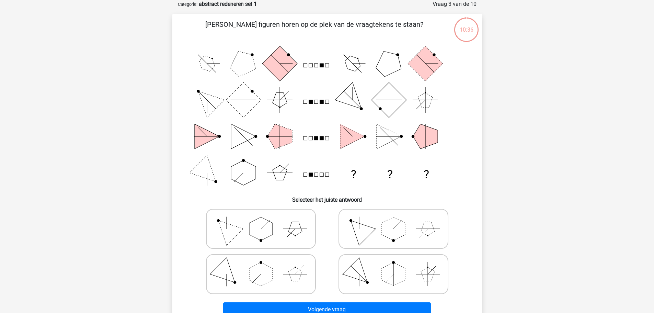
click at [371, 230] on polygon at bounding box center [358, 228] width 33 height 33
click at [393, 220] on input "radio" at bounding box center [395, 218] width 4 height 4
radio input "true"
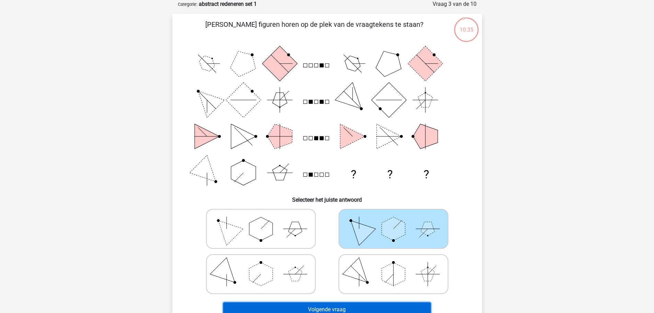
click at [350, 308] on button "Volgende vraag" at bounding box center [327, 309] width 208 height 14
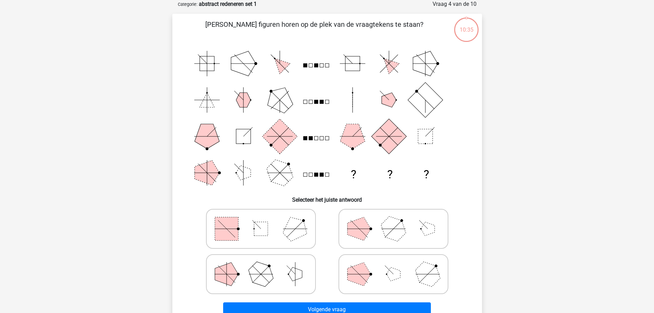
click at [307, 281] on icon at bounding box center [260, 274] width 103 height 34
click at [265, 265] on input "radio" at bounding box center [263, 263] width 4 height 4
radio input "true"
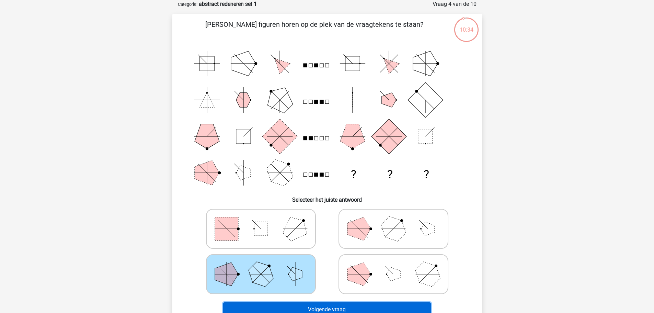
click at [302, 303] on button "Volgende vraag" at bounding box center [327, 309] width 208 height 14
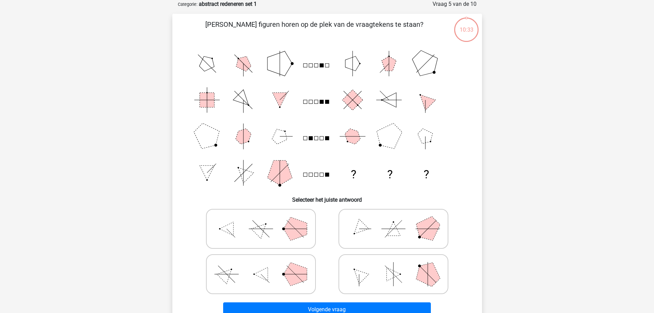
click at [371, 271] on icon at bounding box center [393, 274] width 103 height 34
click at [393, 265] on input "radio" at bounding box center [395, 263] width 4 height 4
radio input "true"
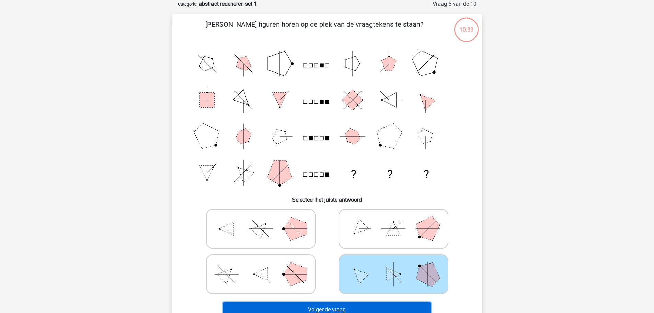
click at [352, 310] on button "Volgende vraag" at bounding box center [327, 309] width 208 height 14
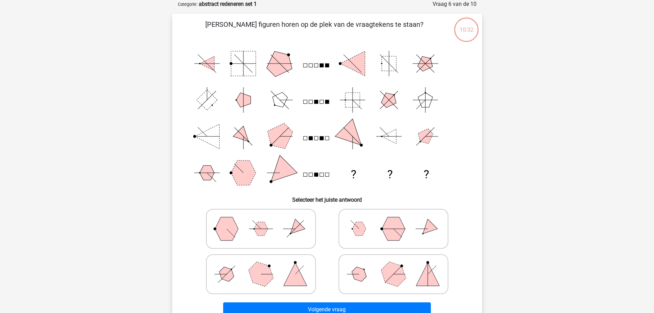
click at [287, 241] on icon at bounding box center [260, 228] width 103 height 34
click at [265, 220] on input "radio" at bounding box center [263, 218] width 4 height 4
radio input "true"
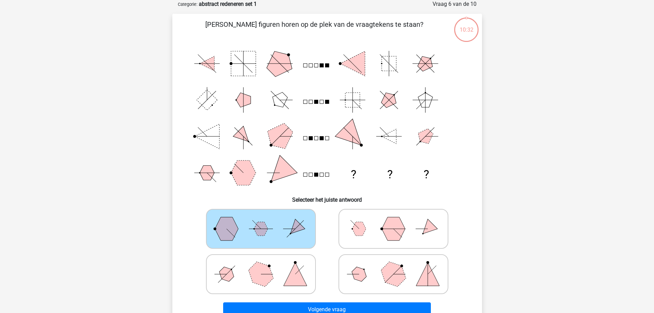
click at [294, 261] on circle at bounding box center [295, 262] width 3 height 3
click at [265, 261] on input "radio" at bounding box center [263, 263] width 4 height 4
radio input "true"
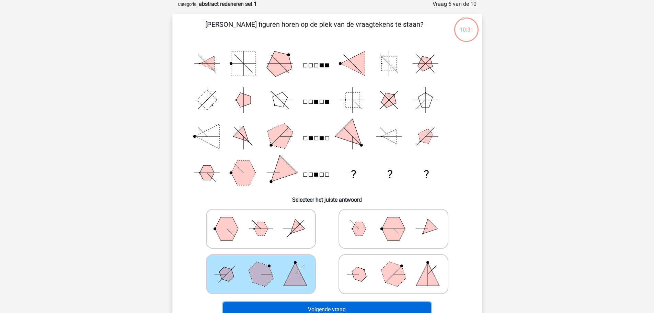
click at [293, 303] on button "Volgende vraag" at bounding box center [327, 309] width 208 height 14
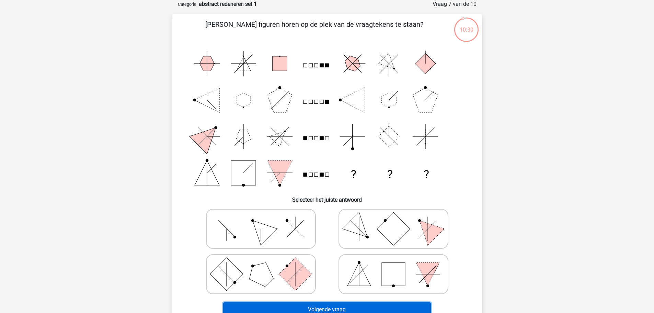
click at [318, 306] on button "Volgende vraag" at bounding box center [327, 309] width 208 height 14
click at [369, 237] on icon at bounding box center [393, 228] width 103 height 34
click at [393, 220] on input "radio" at bounding box center [395, 218] width 4 height 4
radio input "true"
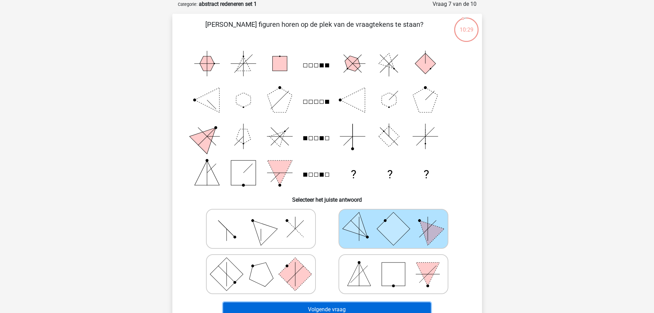
click at [341, 311] on button "Volgende vraag" at bounding box center [327, 309] width 208 height 14
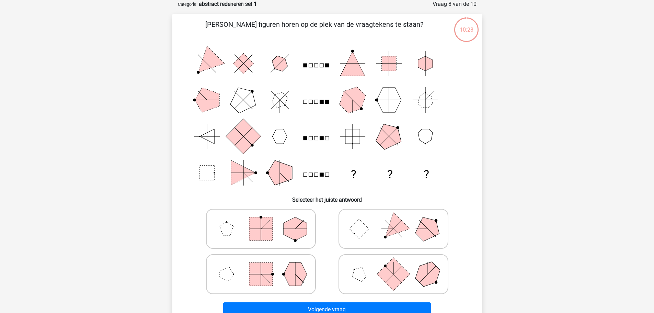
click at [365, 239] on icon at bounding box center [393, 228] width 103 height 34
click at [393, 220] on input "radio" at bounding box center [395, 218] width 4 height 4
radio input "true"
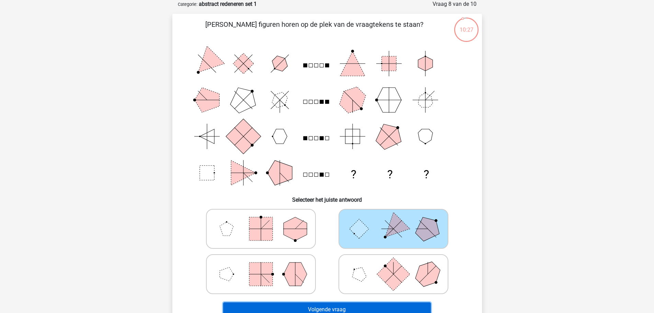
click at [344, 303] on button "Volgende vraag" at bounding box center [327, 309] width 208 height 14
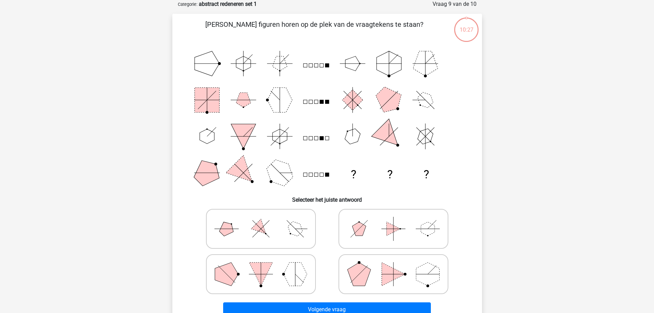
click at [293, 248] on label at bounding box center [261, 229] width 110 height 40
click at [265, 220] on input "radio" at bounding box center [263, 218] width 4 height 4
radio input "true"
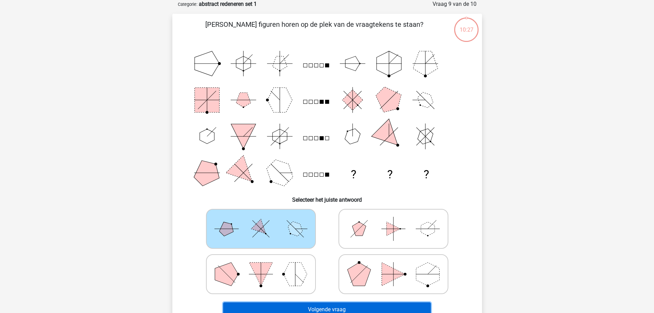
click at [317, 309] on button "Volgende vraag" at bounding box center [327, 309] width 208 height 14
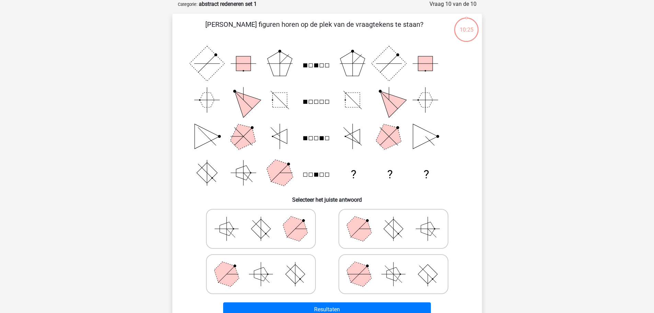
click at [302, 269] on icon at bounding box center [260, 274] width 103 height 34
click at [265, 265] on input "radio" at bounding box center [263, 263] width 4 height 4
radio input "true"
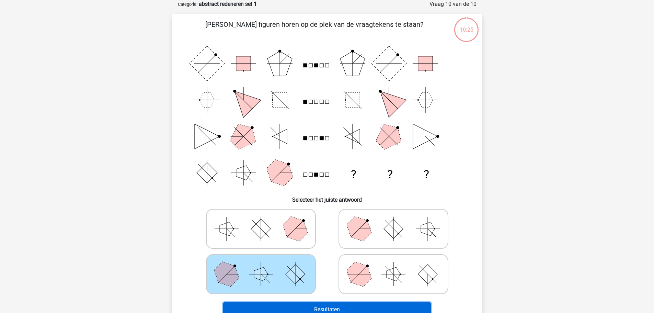
click at [326, 310] on button "Resultaten" at bounding box center [327, 309] width 208 height 14
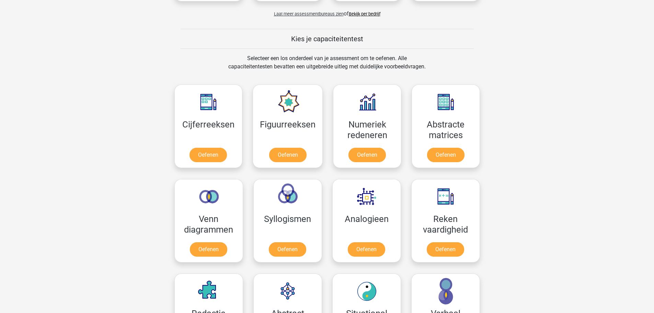
scroll to position [240, 0]
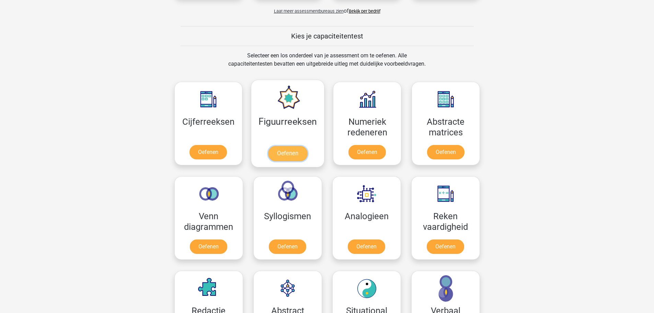
click at [299, 146] on link "Oefenen" at bounding box center [287, 153] width 39 height 15
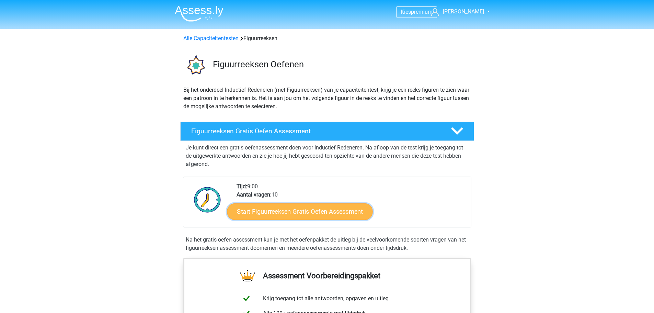
click at [303, 207] on link "Start Figuurreeksen Gratis Oefen Assessment" at bounding box center [300, 211] width 146 height 16
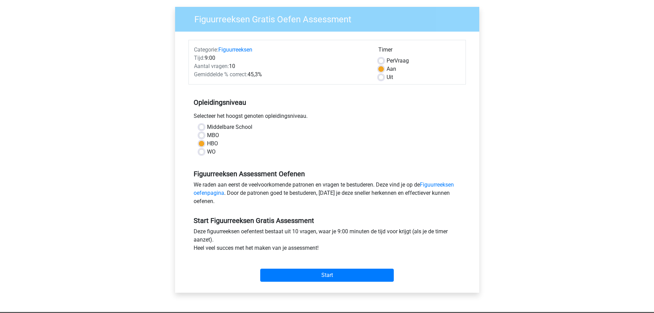
scroll to position [103, 0]
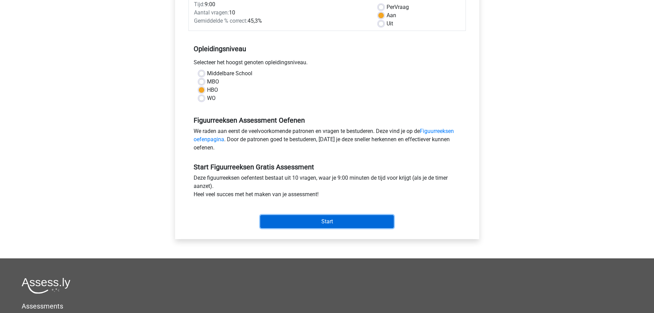
click at [306, 219] on input "Start" at bounding box center [327, 221] width 134 height 13
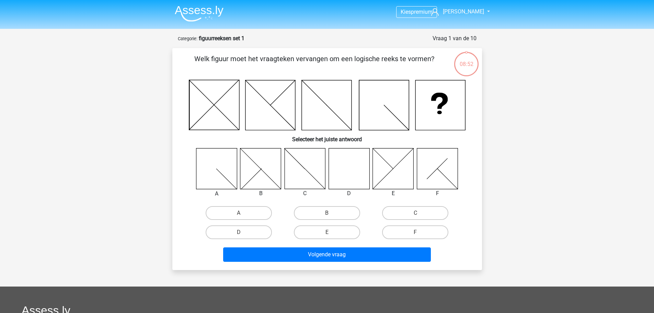
click at [357, 169] on icon at bounding box center [348, 168] width 41 height 41
click at [247, 230] on label "D" at bounding box center [239, 232] width 66 height 14
click at [243, 232] on input "D" at bounding box center [241, 234] width 4 height 4
radio input "true"
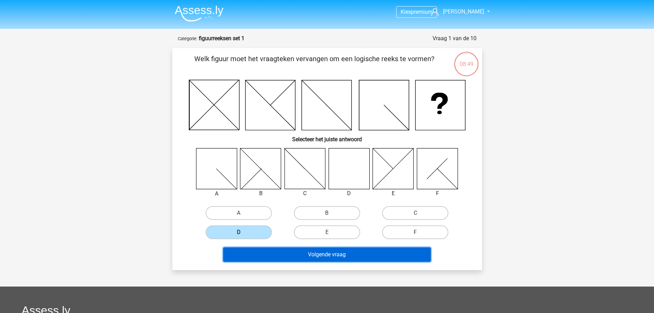
click at [260, 256] on button "Volgende vraag" at bounding box center [327, 254] width 208 height 14
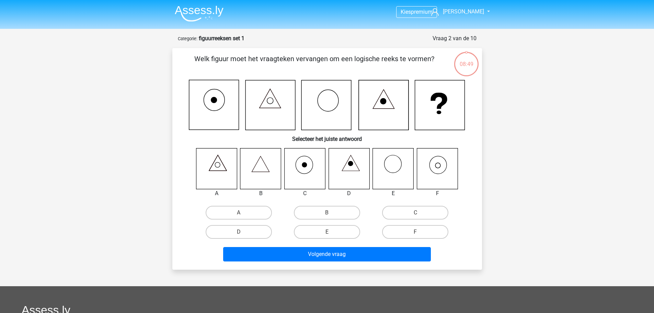
scroll to position [34, 0]
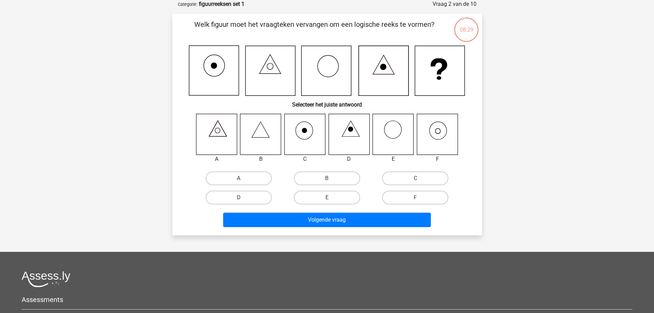
click at [442, 124] on icon at bounding box center [437, 134] width 41 height 41
click at [416, 193] on label "F" at bounding box center [415, 197] width 66 height 14
click at [416, 197] on input "F" at bounding box center [417, 199] width 4 height 4
radio input "true"
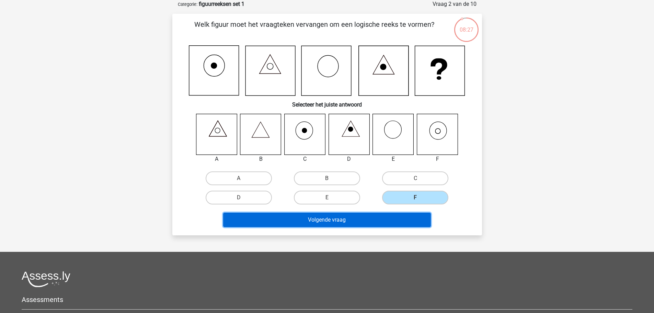
click at [394, 218] on button "Volgende vraag" at bounding box center [327, 219] width 208 height 14
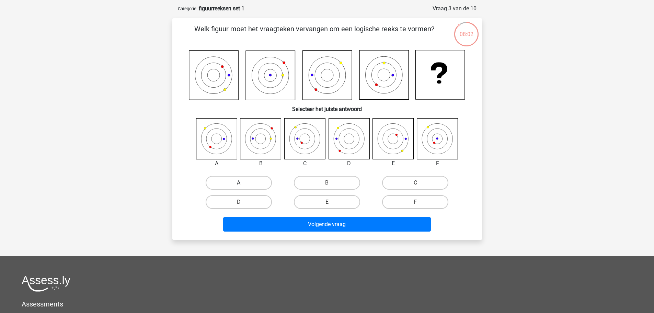
scroll to position [0, 0]
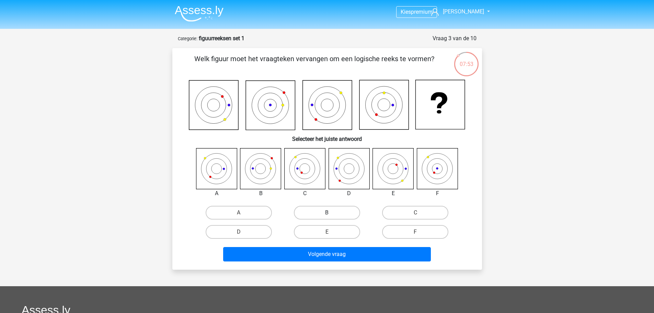
click at [319, 213] on label "B" at bounding box center [327, 213] width 66 height 14
click at [327, 213] on input "B" at bounding box center [329, 214] width 4 height 4
radio input "true"
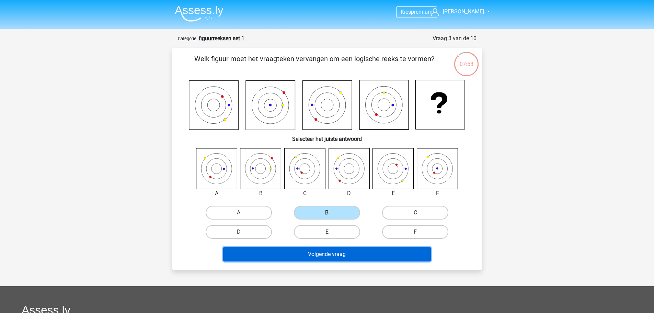
click at [311, 252] on button "Volgende vraag" at bounding box center [327, 254] width 208 height 14
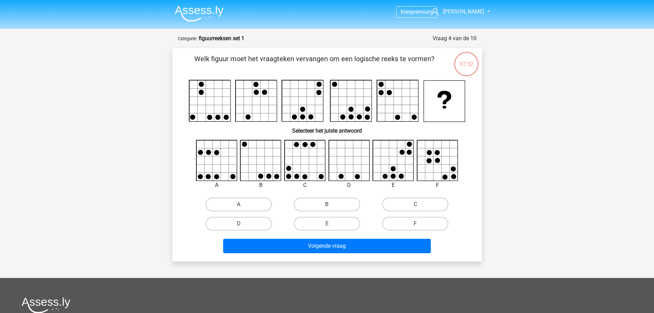
scroll to position [34, 0]
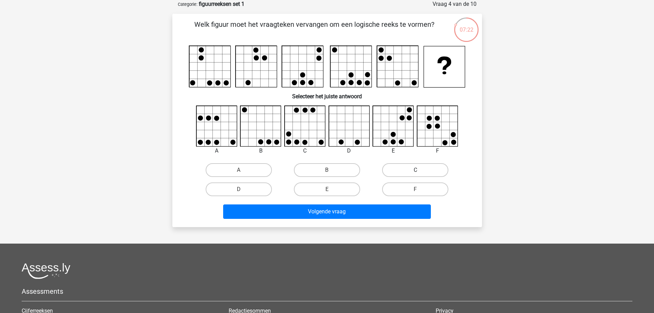
click at [397, 172] on label "C" at bounding box center [415, 170] width 66 height 14
click at [415, 172] on input "C" at bounding box center [417, 172] width 4 height 4
radio input "true"
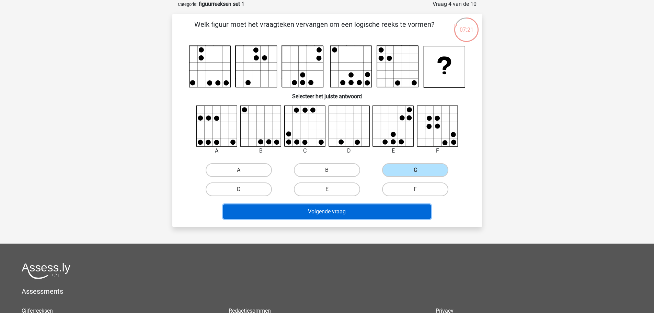
click at [380, 217] on button "Volgende vraag" at bounding box center [327, 211] width 208 height 14
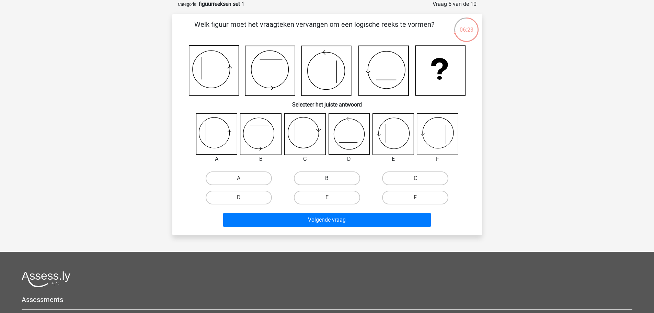
click at [323, 179] on label "B" at bounding box center [327, 178] width 66 height 14
click at [327, 179] on input "B" at bounding box center [329, 180] width 4 height 4
radio input "true"
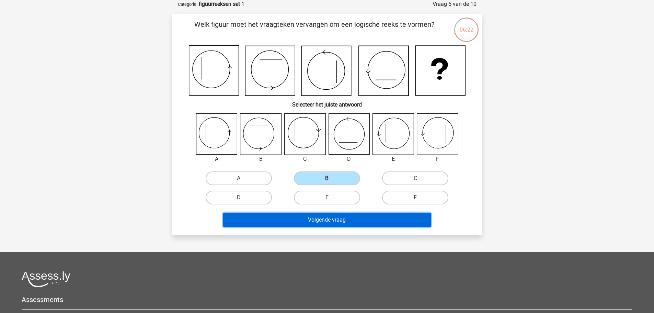
click at [313, 221] on button "Volgende vraag" at bounding box center [327, 219] width 208 height 14
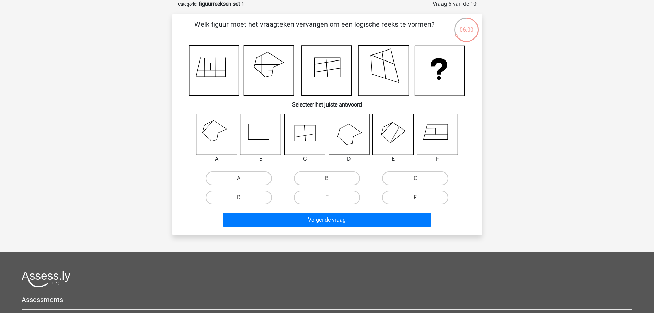
click at [224, 137] on icon at bounding box center [216, 134] width 41 height 41
click at [248, 175] on label "A" at bounding box center [239, 178] width 66 height 14
click at [243, 178] on input "A" at bounding box center [241, 180] width 4 height 4
radio input "true"
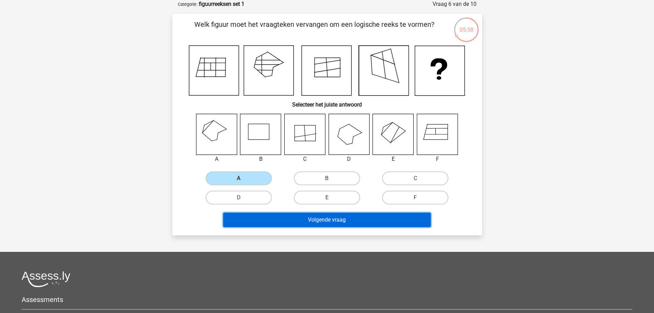
click at [266, 214] on button "Volgende vraag" at bounding box center [327, 219] width 208 height 14
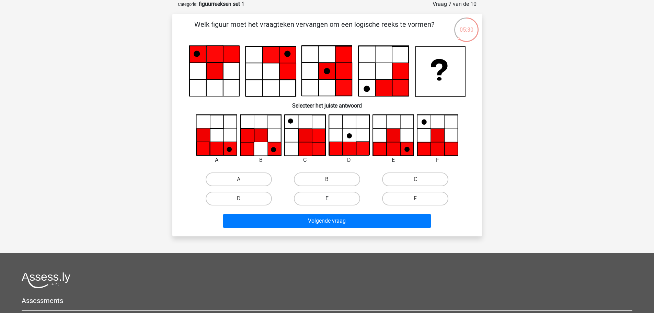
click at [321, 201] on label "E" at bounding box center [327, 199] width 66 height 14
click at [327, 201] on input "E" at bounding box center [329, 200] width 4 height 4
radio input "true"
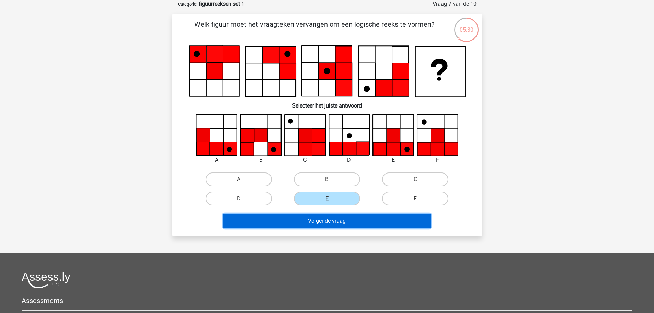
click at [319, 222] on button "Volgende vraag" at bounding box center [327, 220] width 208 height 14
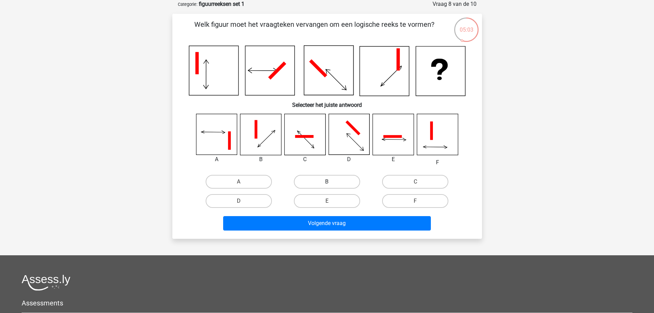
click at [303, 182] on label "B" at bounding box center [327, 182] width 66 height 14
click at [327, 182] on input "B" at bounding box center [329, 184] width 4 height 4
radio input "true"
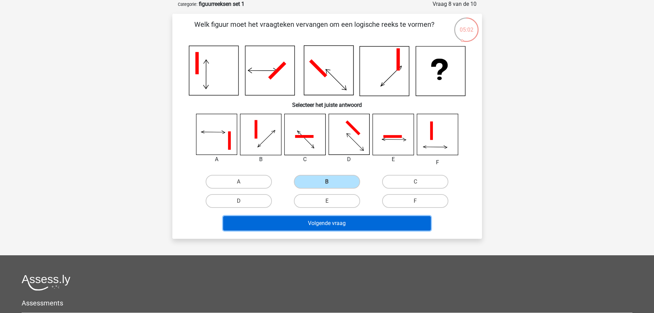
click at [292, 224] on button "Volgende vraag" at bounding box center [327, 223] width 208 height 14
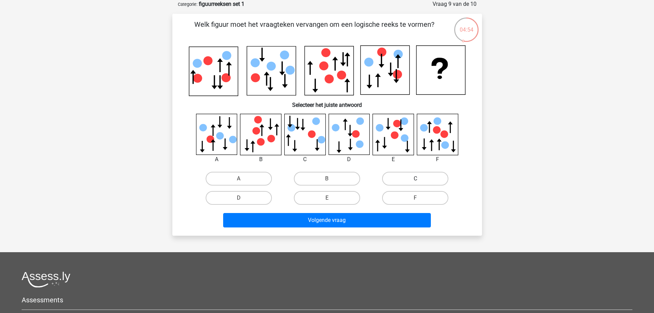
click at [406, 176] on label "C" at bounding box center [415, 179] width 66 height 14
click at [415, 178] on input "C" at bounding box center [417, 180] width 4 height 4
radio input "true"
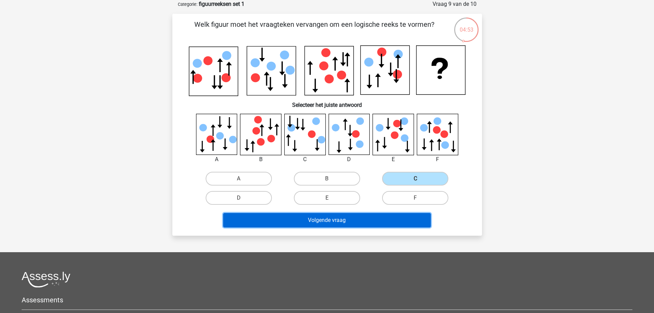
click at [375, 218] on button "Volgende vraag" at bounding box center [327, 220] width 208 height 14
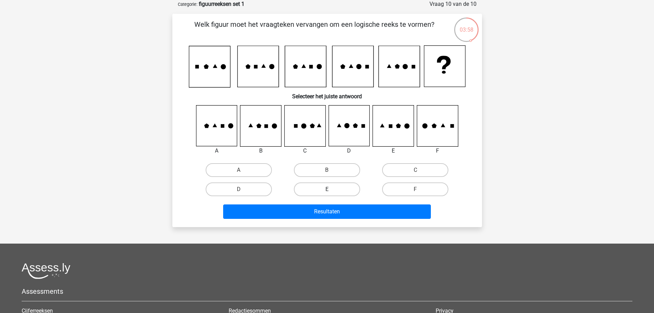
click at [335, 192] on label "E" at bounding box center [327, 189] width 66 height 14
click at [331, 192] on input "E" at bounding box center [329, 191] width 4 height 4
radio input "true"
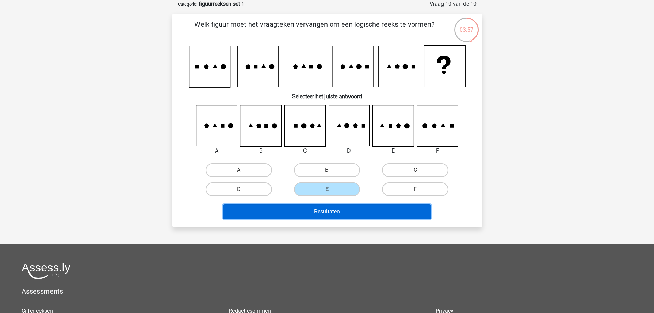
click at [332, 215] on button "Resultaten" at bounding box center [327, 211] width 208 height 14
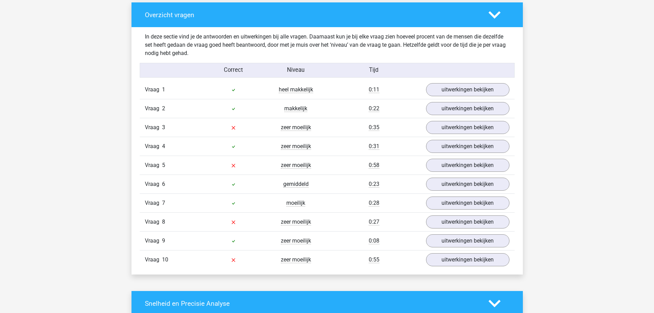
scroll to position [515, 0]
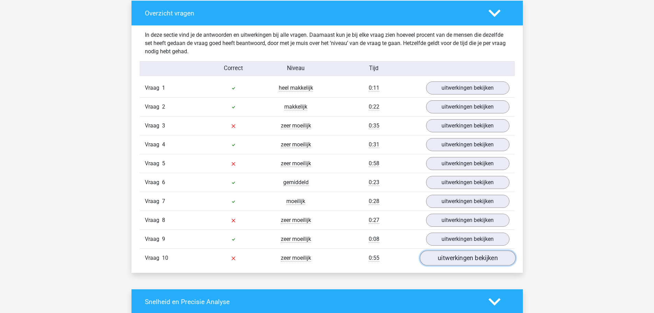
click at [452, 260] on link "uitwerkingen bekijken" at bounding box center [467, 258] width 96 height 15
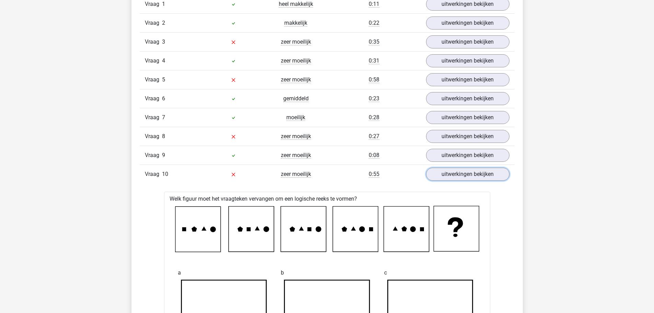
scroll to position [583, 0]
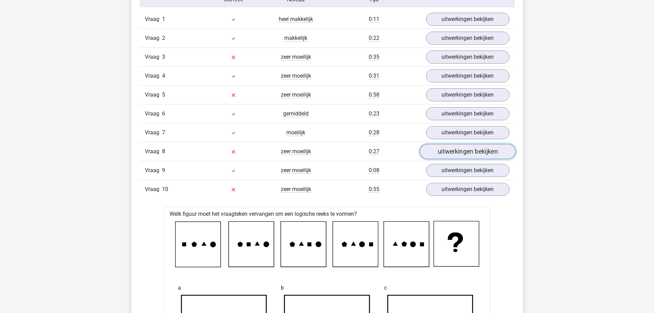
click at [447, 153] on link "uitwerkingen bekijken" at bounding box center [467, 151] width 96 height 15
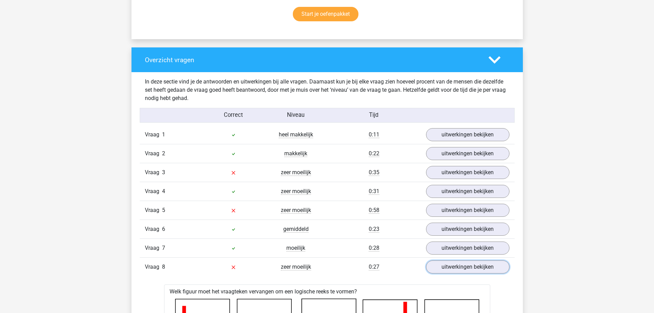
scroll to position [481, 0]
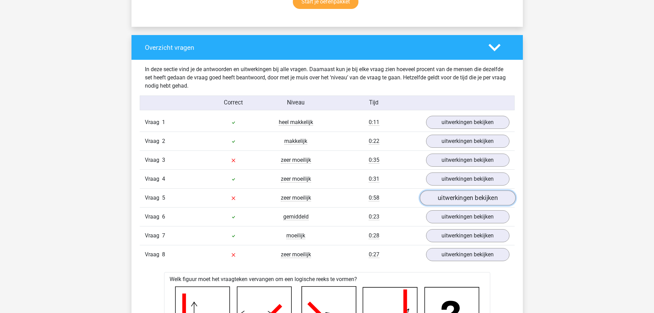
click at [458, 194] on link "uitwerkingen bekijken" at bounding box center [467, 197] width 96 height 15
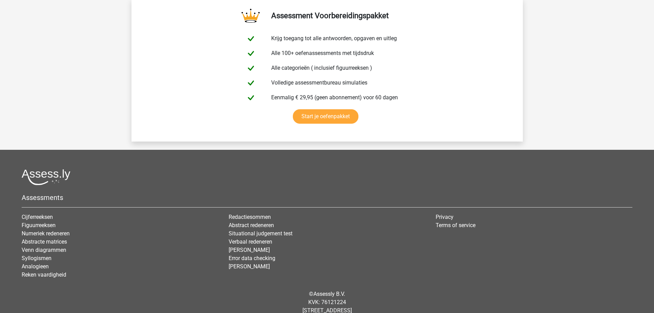
scroll to position [2784, 0]
